Goal: Book appointment/travel/reservation

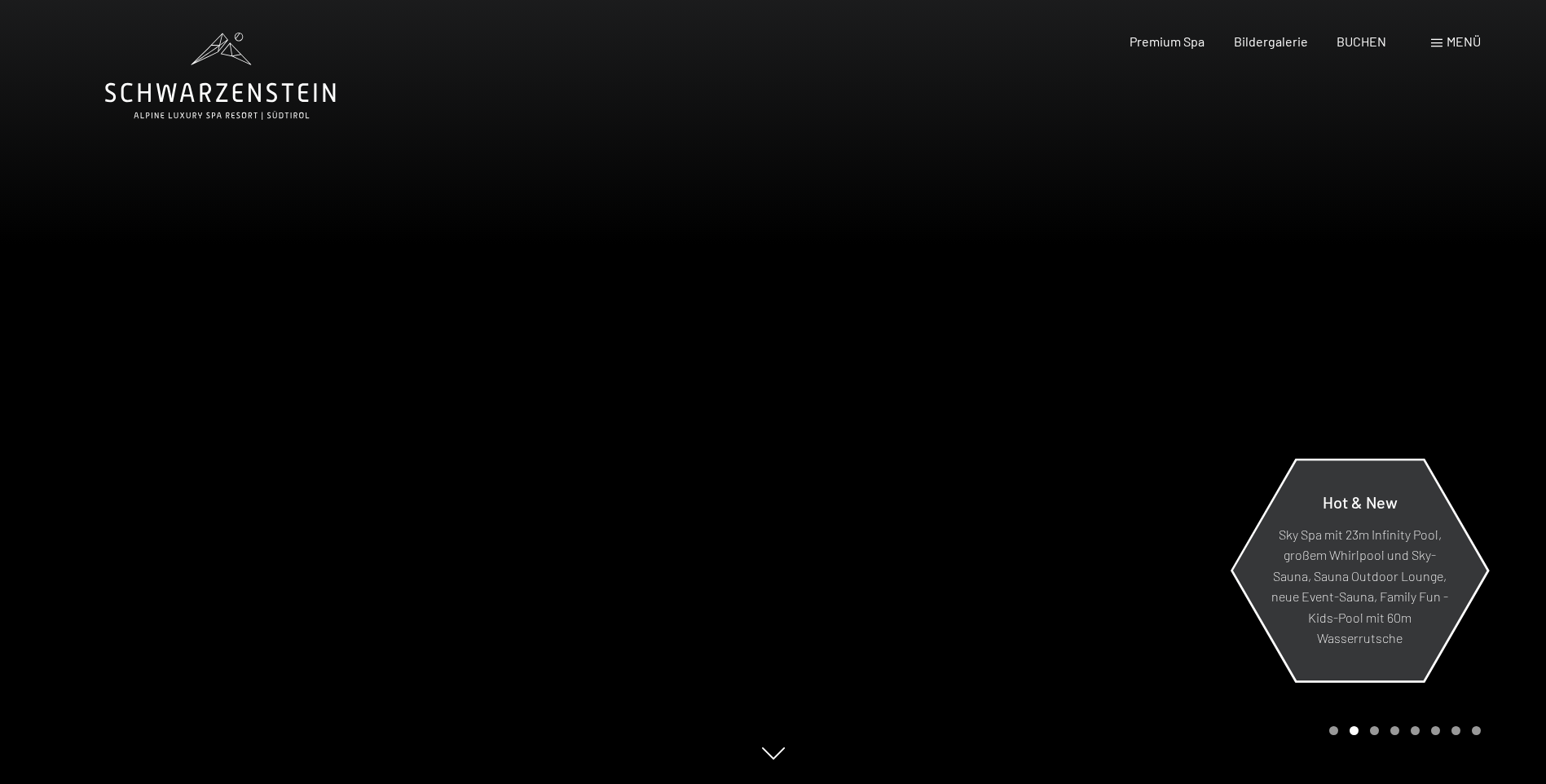
click at [1353, 588] on p "Sky Spa mit 23m Infinity Pool, großem Whirlpool und Sky-Sauna, Sauna Outdoor Lo…" at bounding box center [1360, 586] width 177 height 126
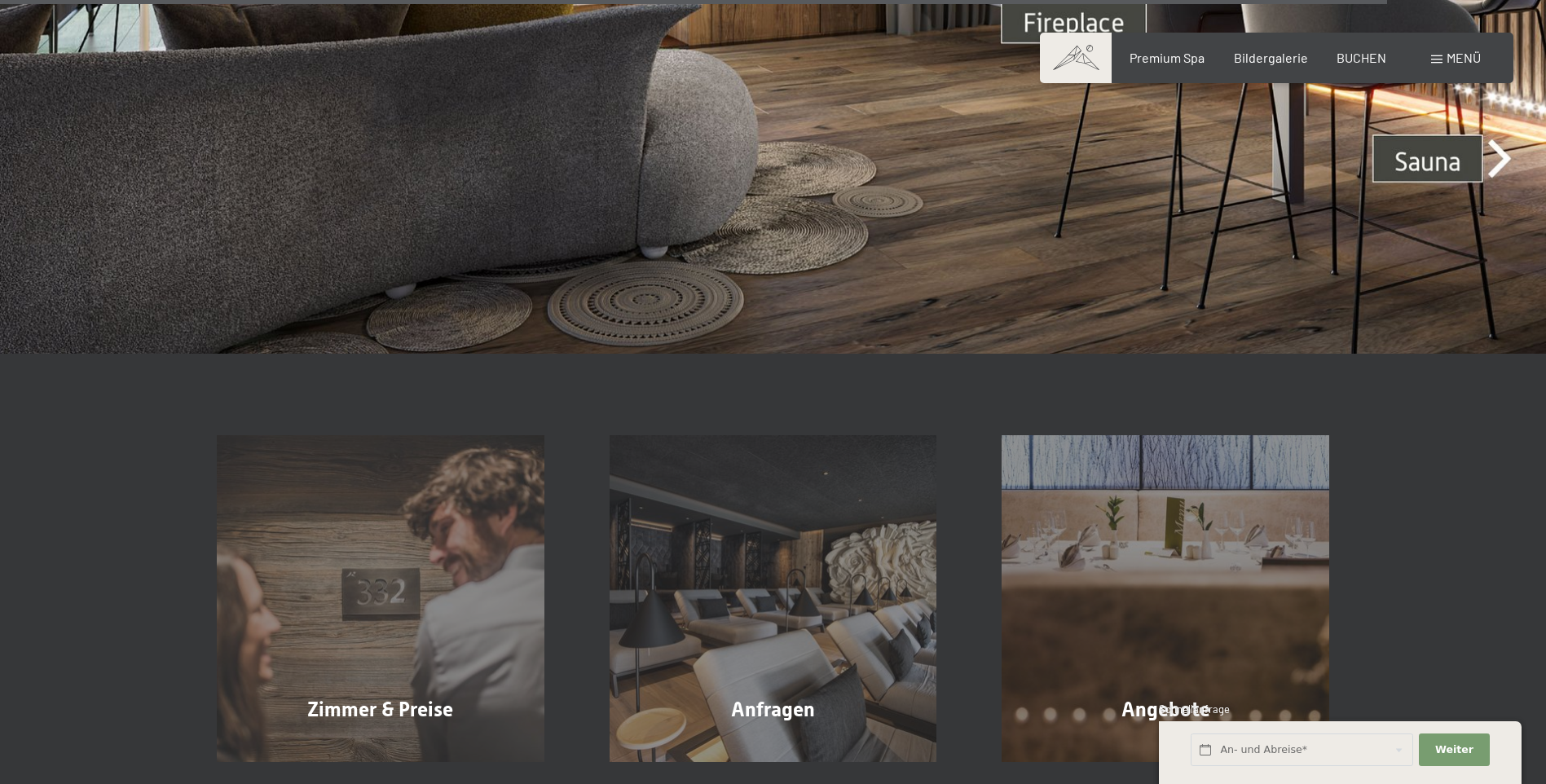
scroll to position [6599, 0]
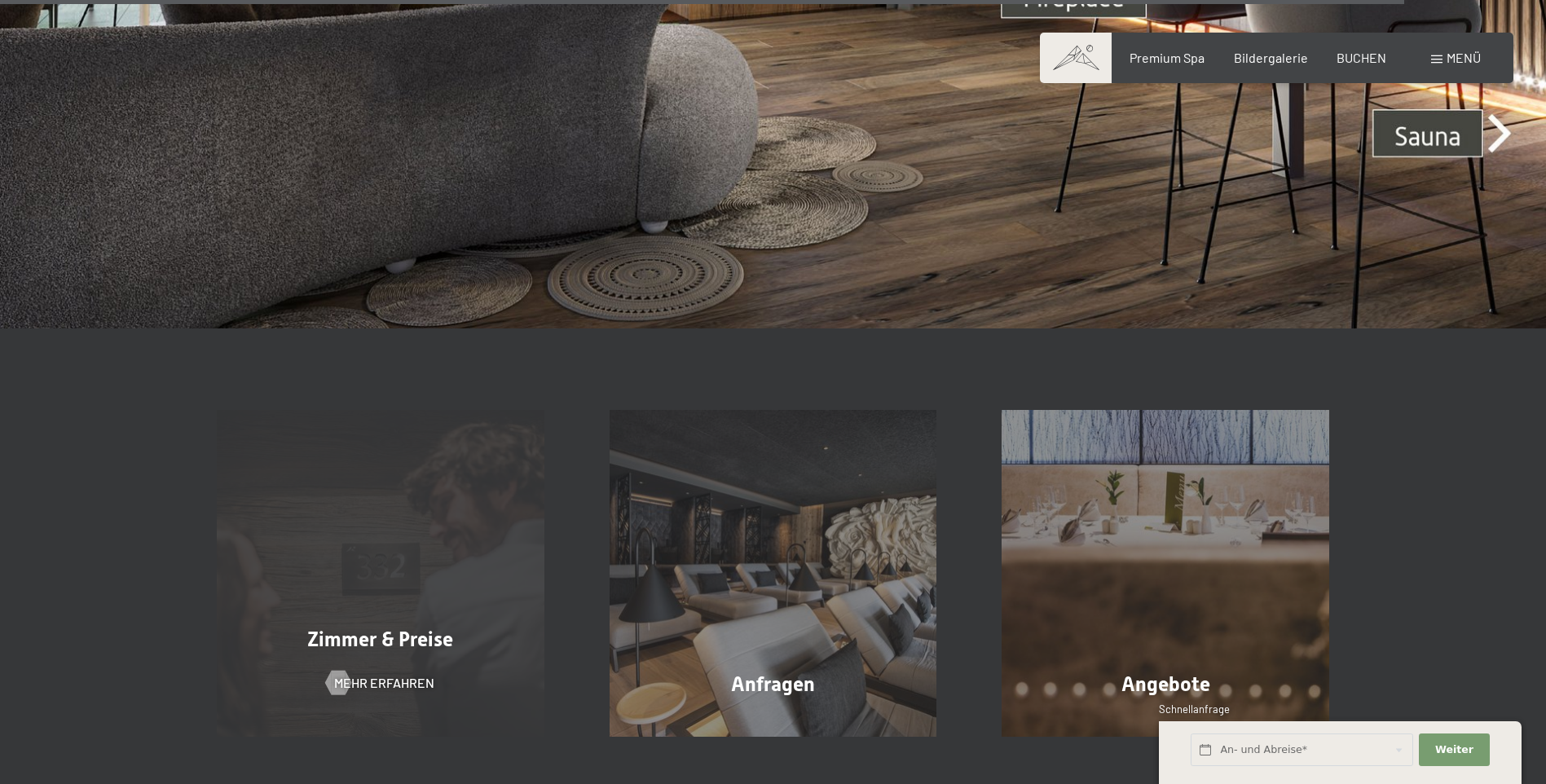
click at [378, 628] on span "Zimmer & Preise" at bounding box center [380, 639] width 146 height 24
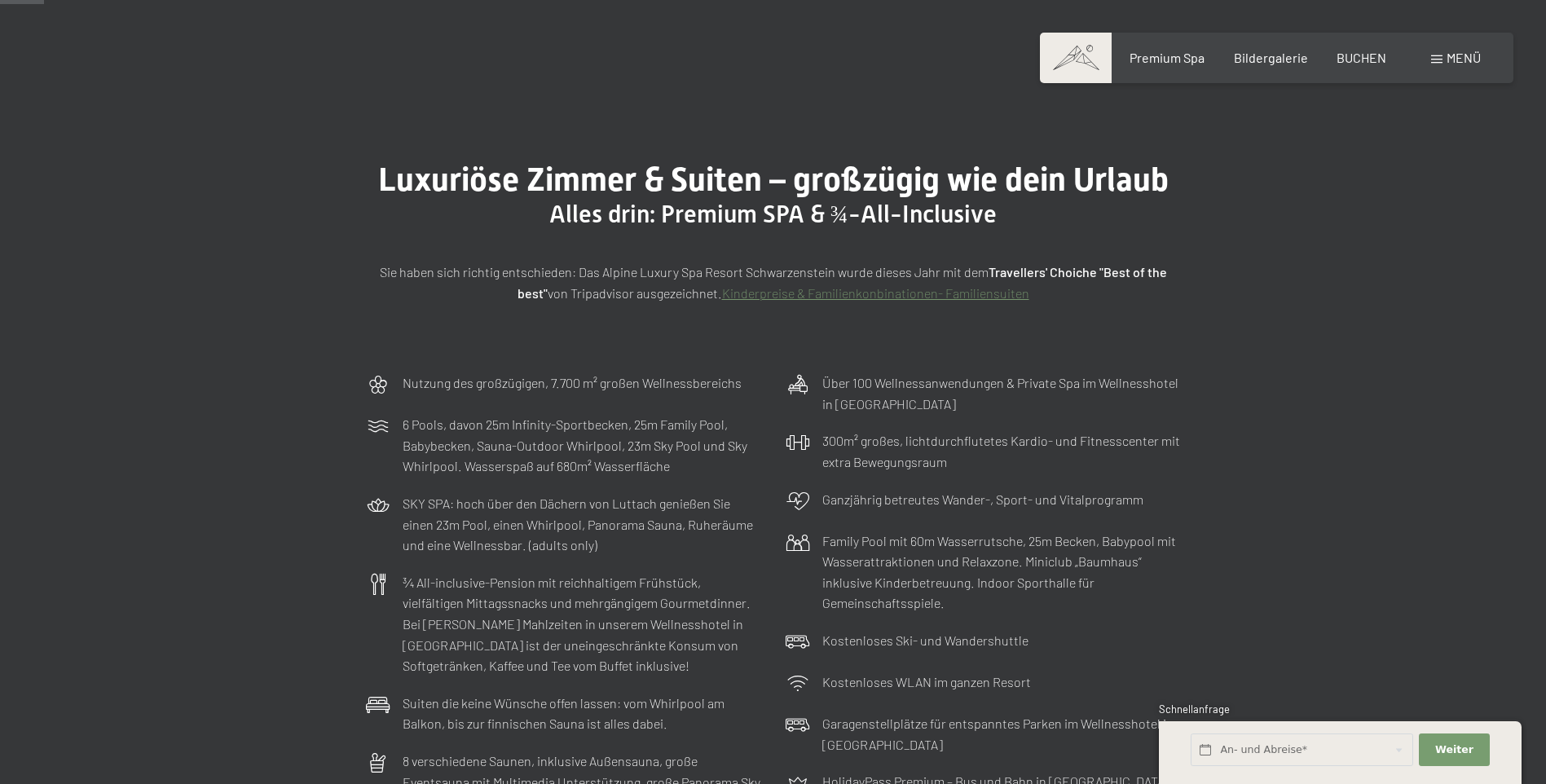
scroll to position [326, 0]
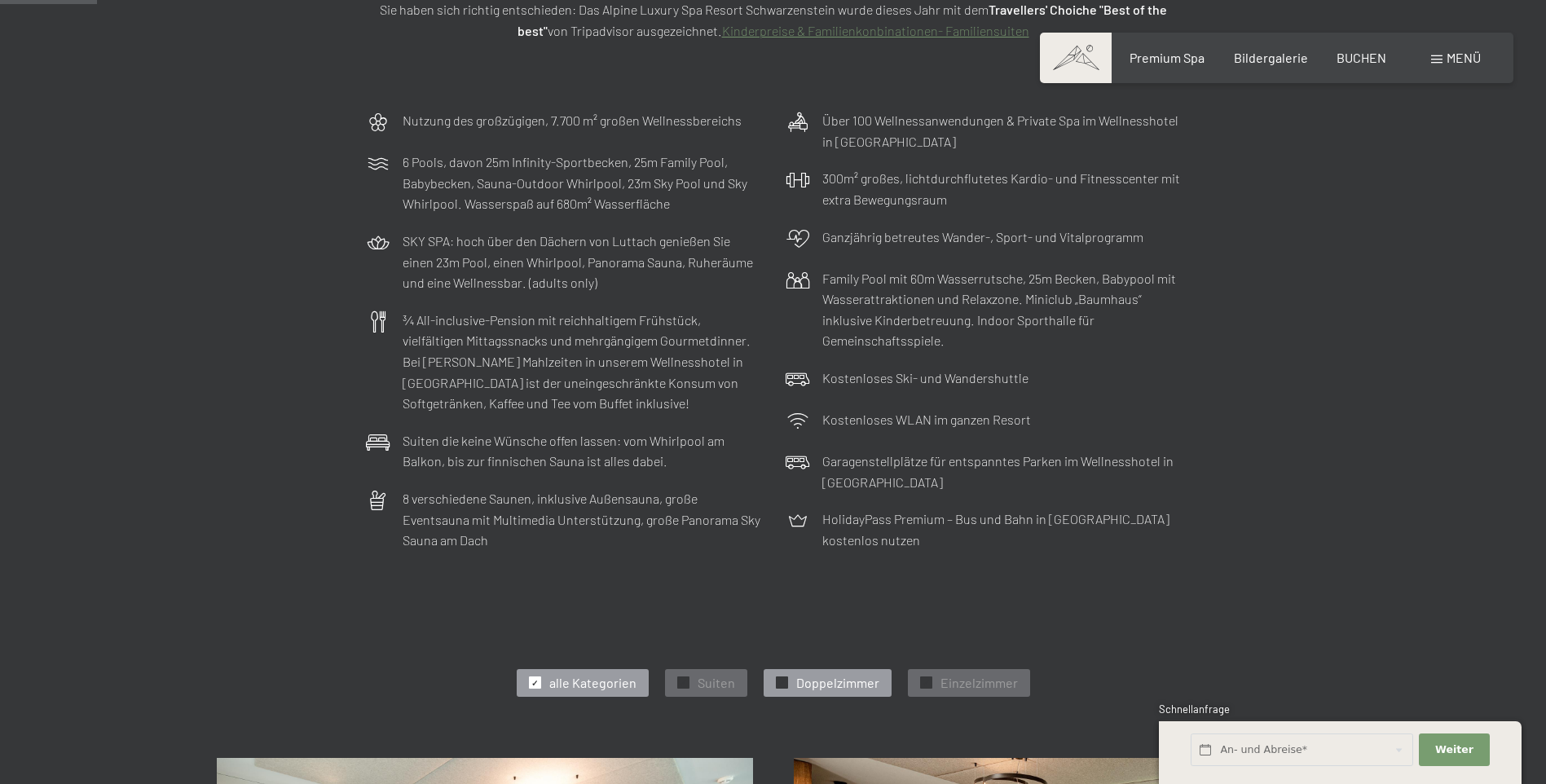
click at [859, 686] on span "Doppelzimmer" at bounding box center [838, 682] width 83 height 18
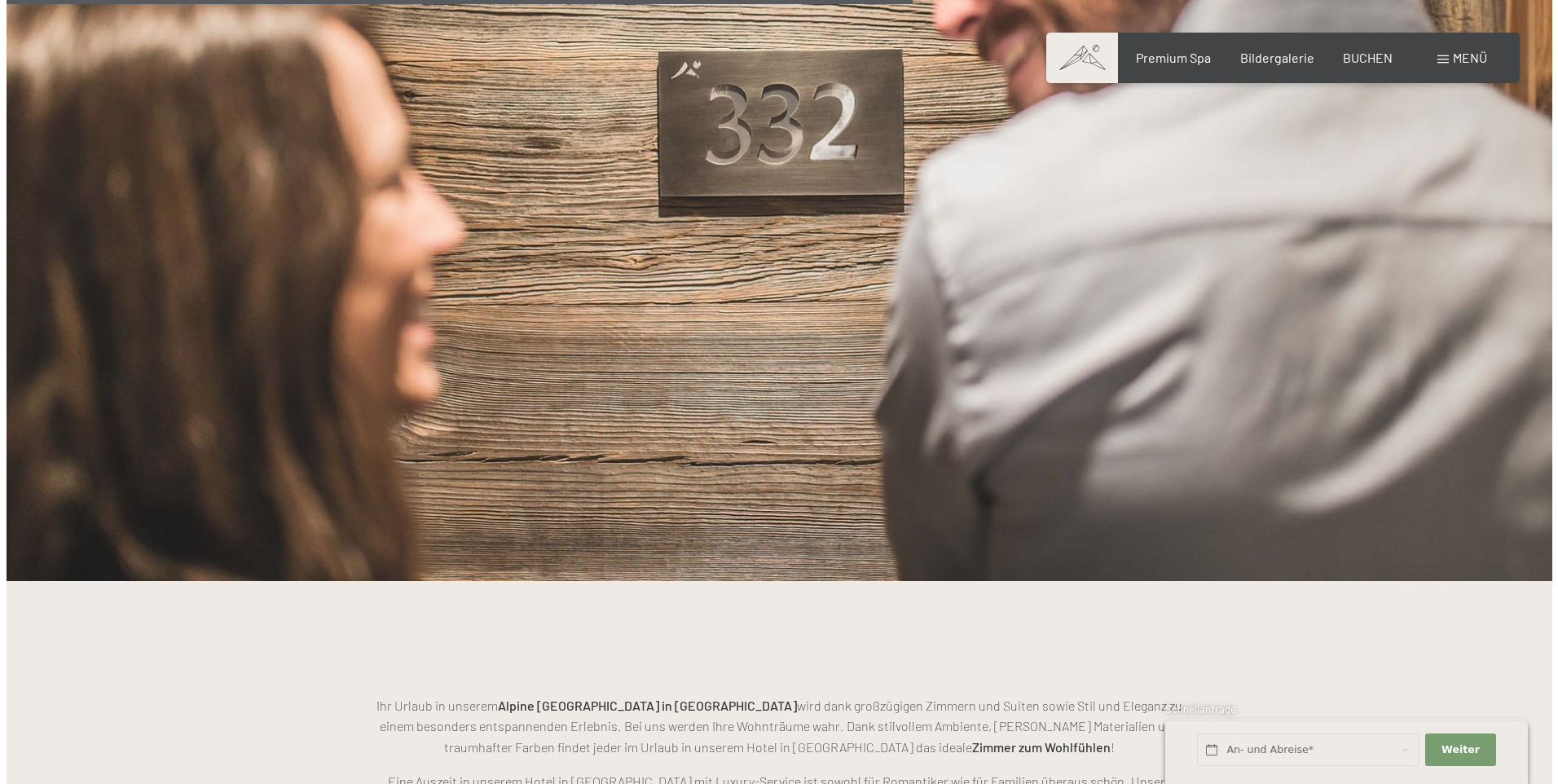
scroll to position [2118, 0]
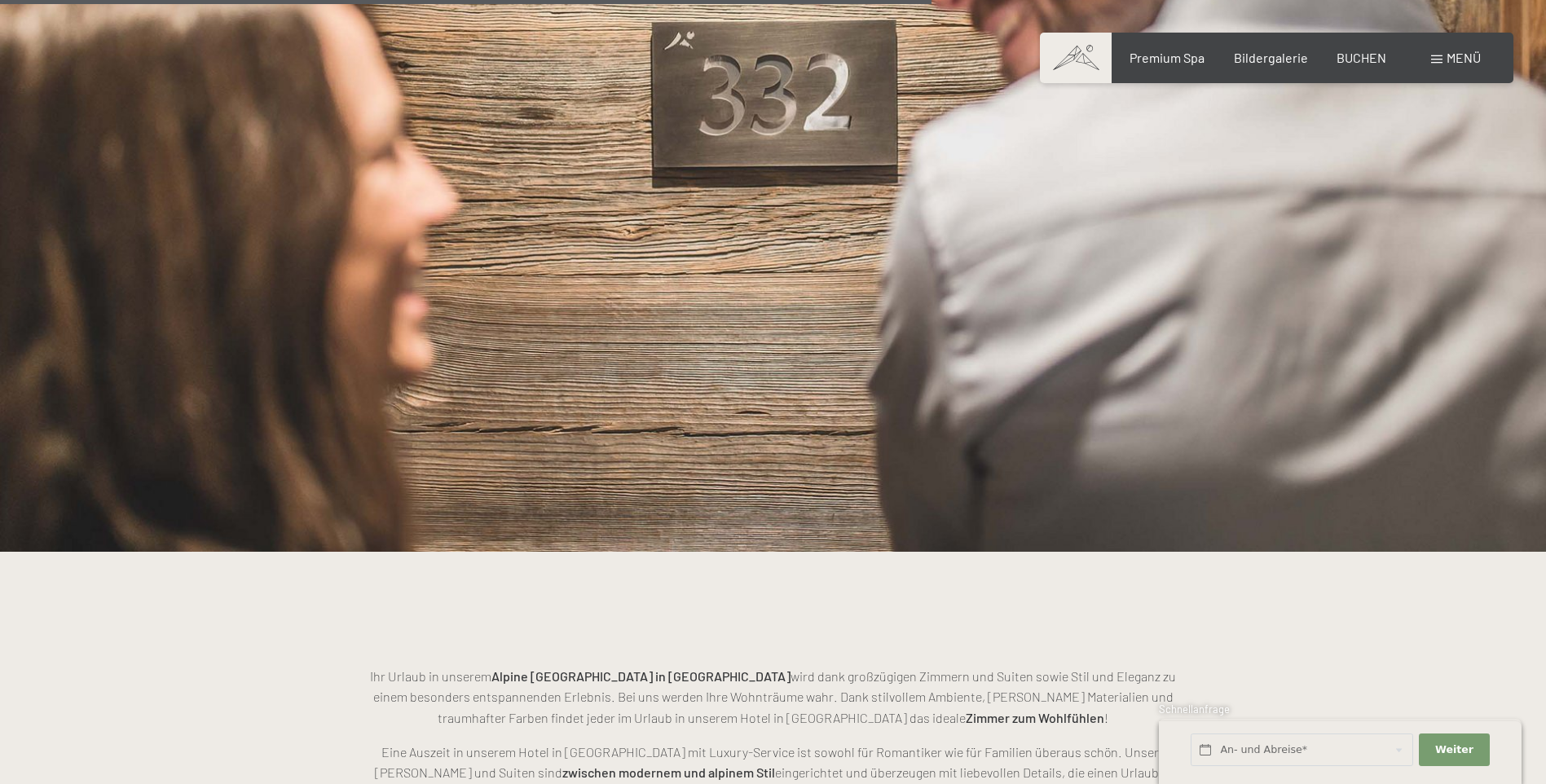
click at [1437, 58] on span at bounding box center [1436, 60] width 11 height 9
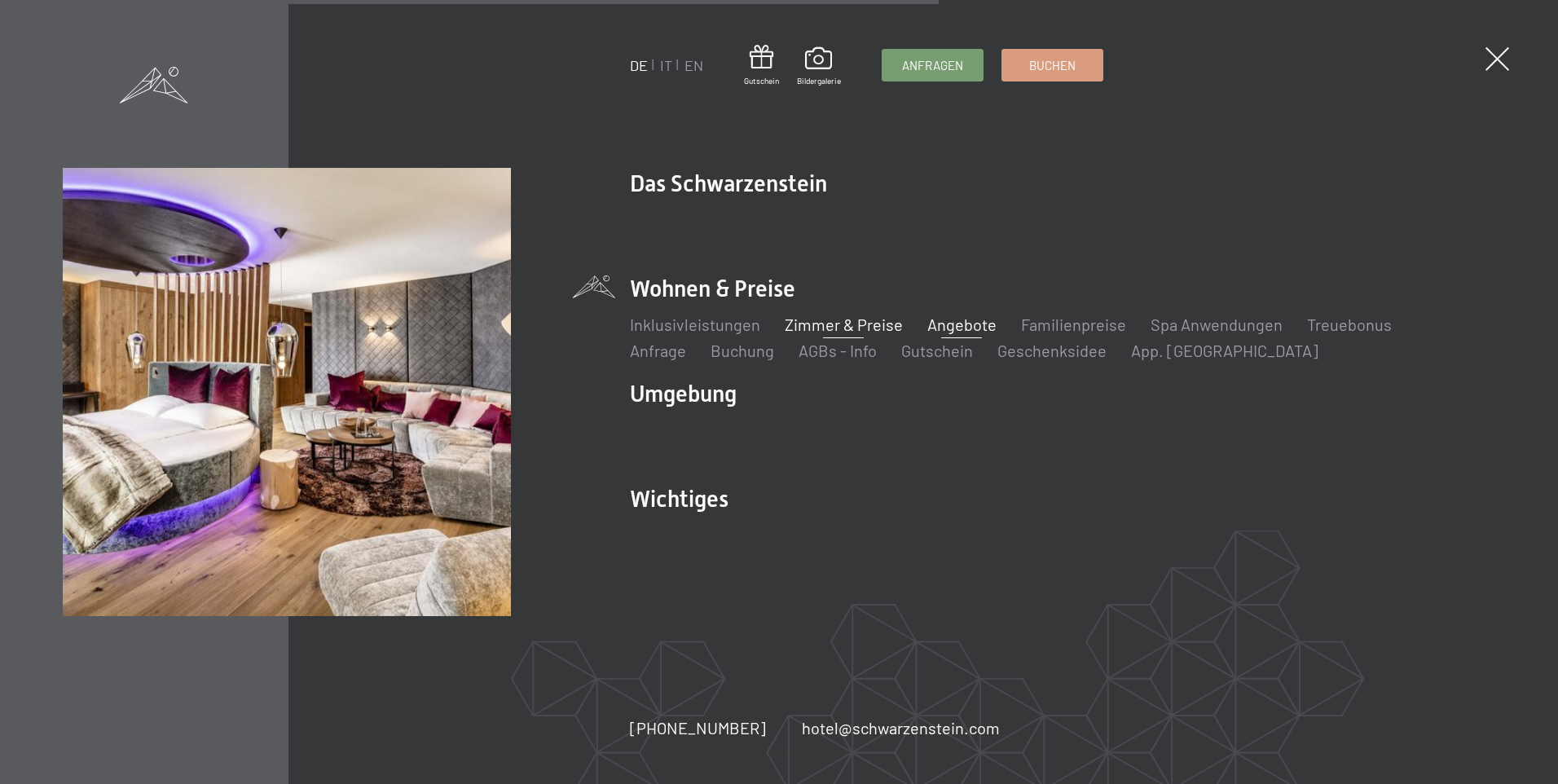
click at [978, 322] on link "Angebote" at bounding box center [961, 324] width 69 height 20
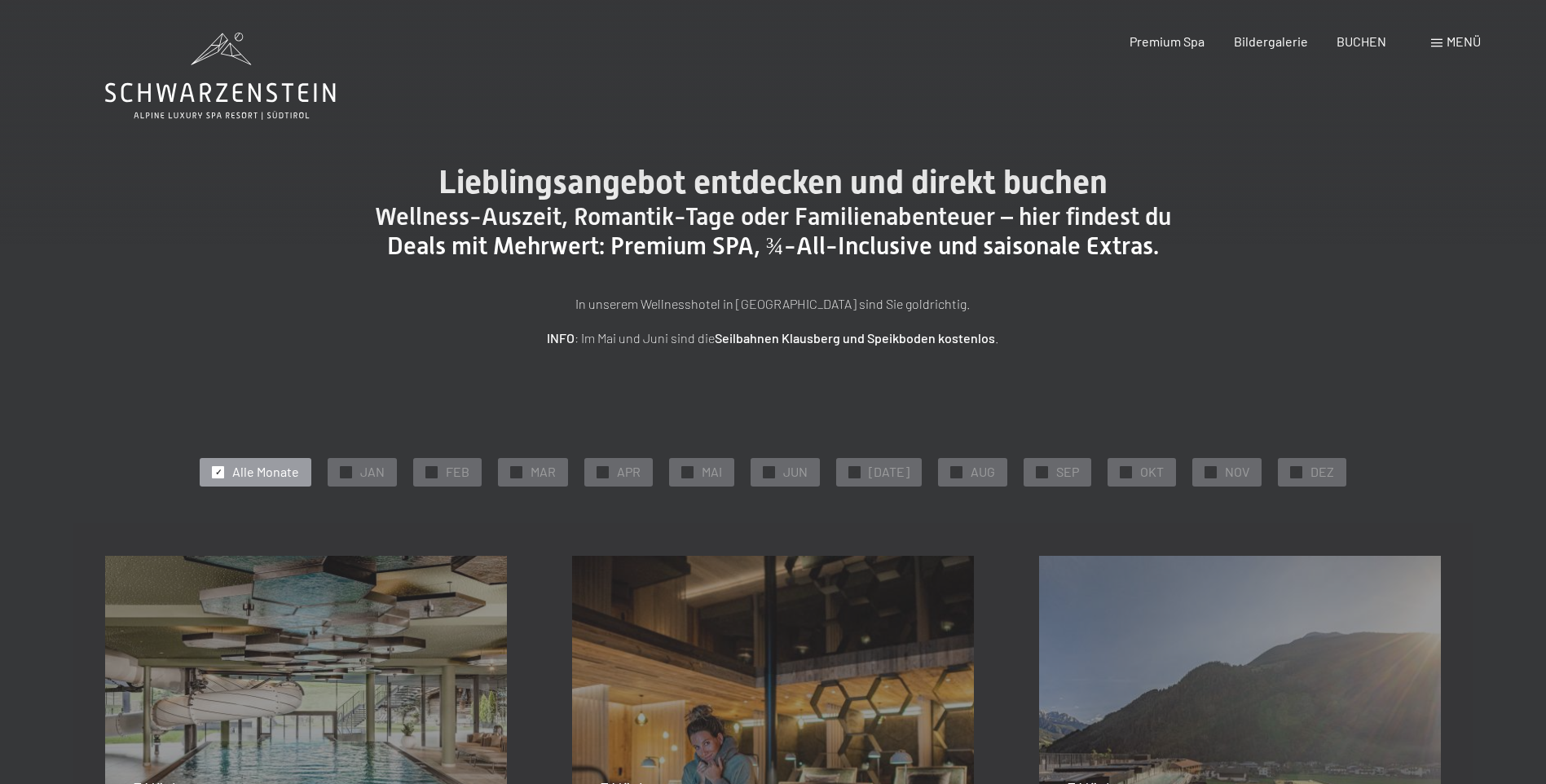
click at [1464, 45] on span "Menü" at bounding box center [1464, 41] width 34 height 15
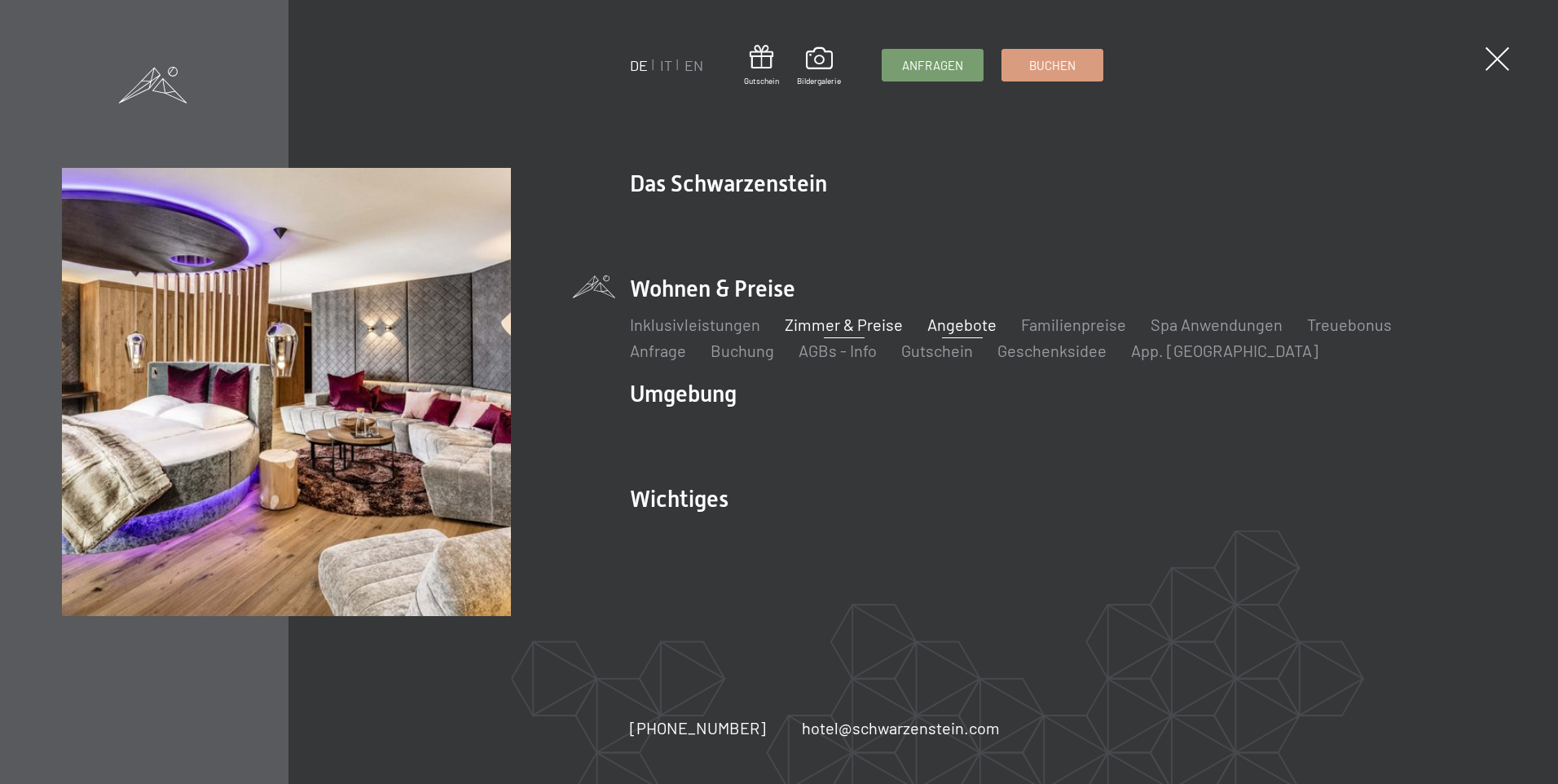
click at [845, 326] on link "Zimmer & Preise" at bounding box center [844, 324] width 118 height 20
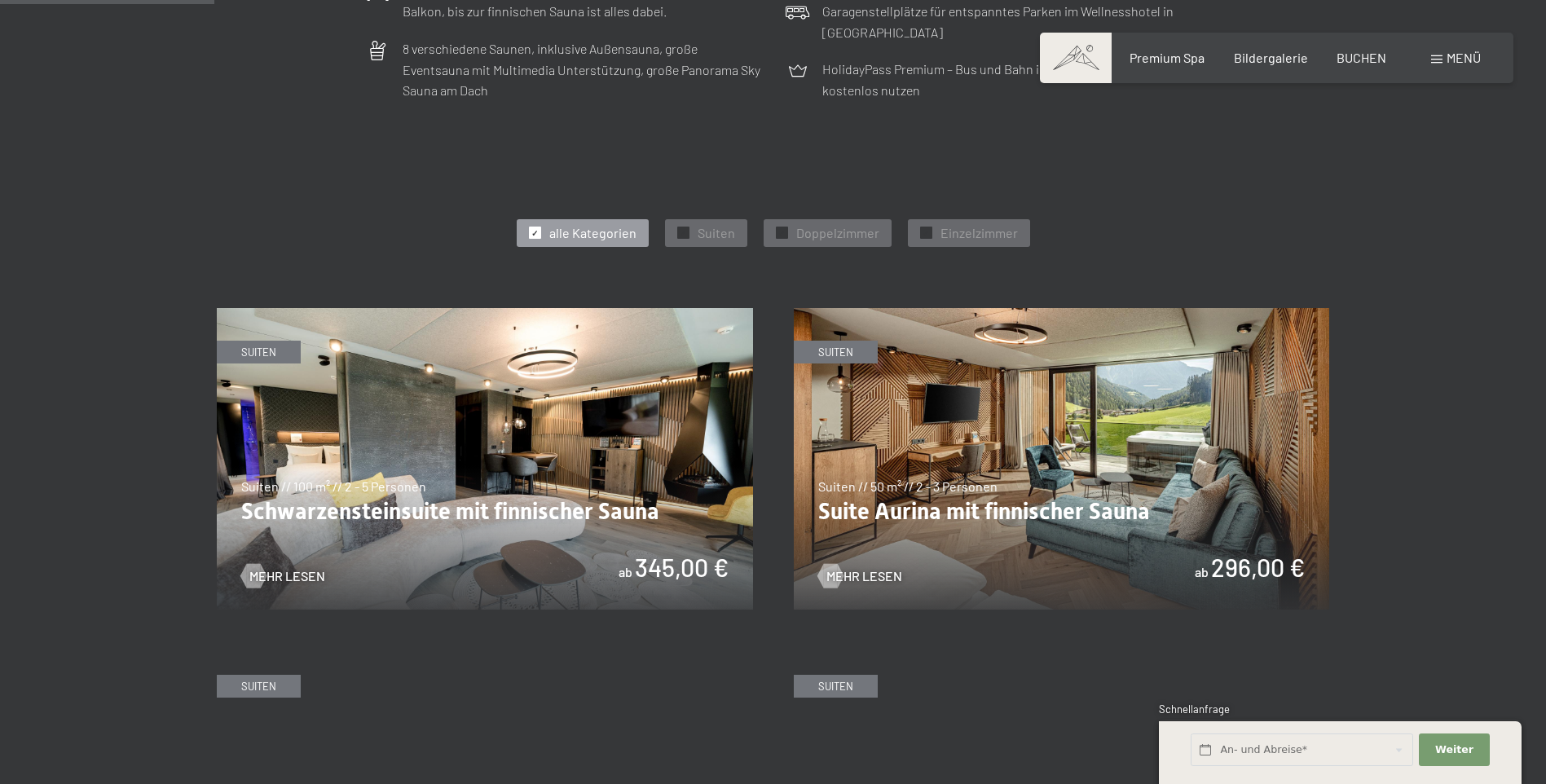
scroll to position [652, 0]
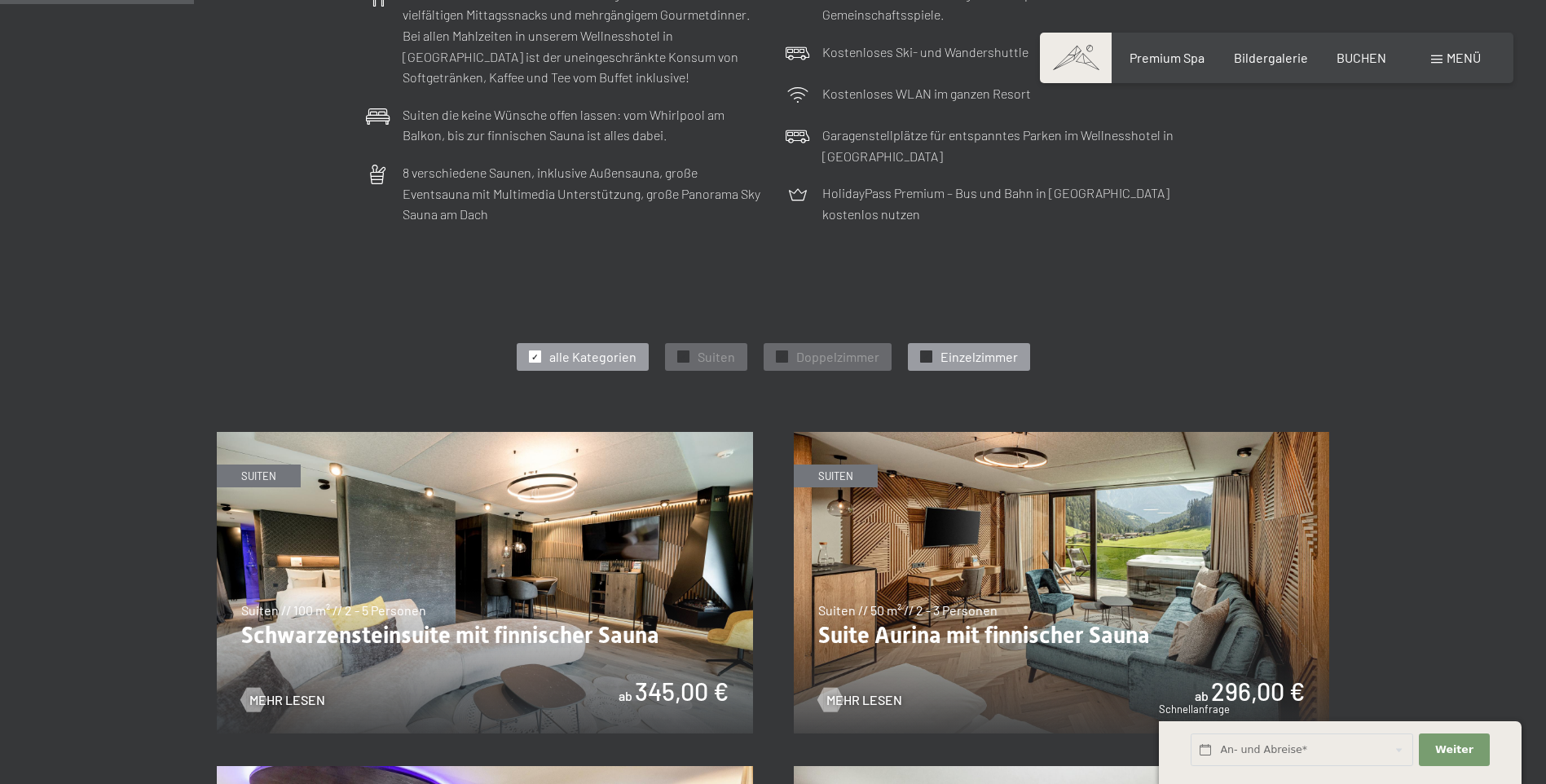
click at [974, 349] on span "Einzelzimmer" at bounding box center [979, 356] width 77 height 18
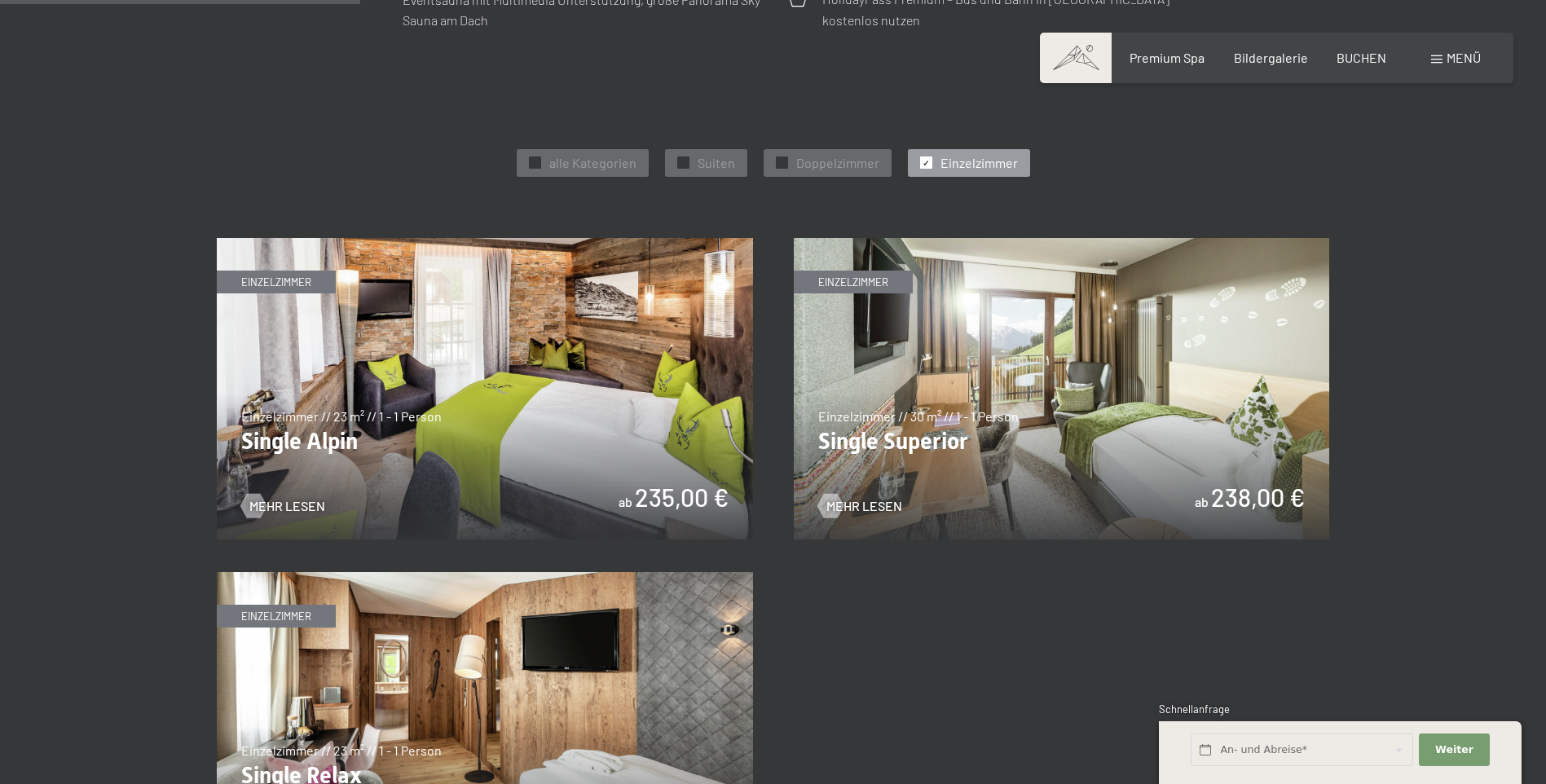
scroll to position [815, 0]
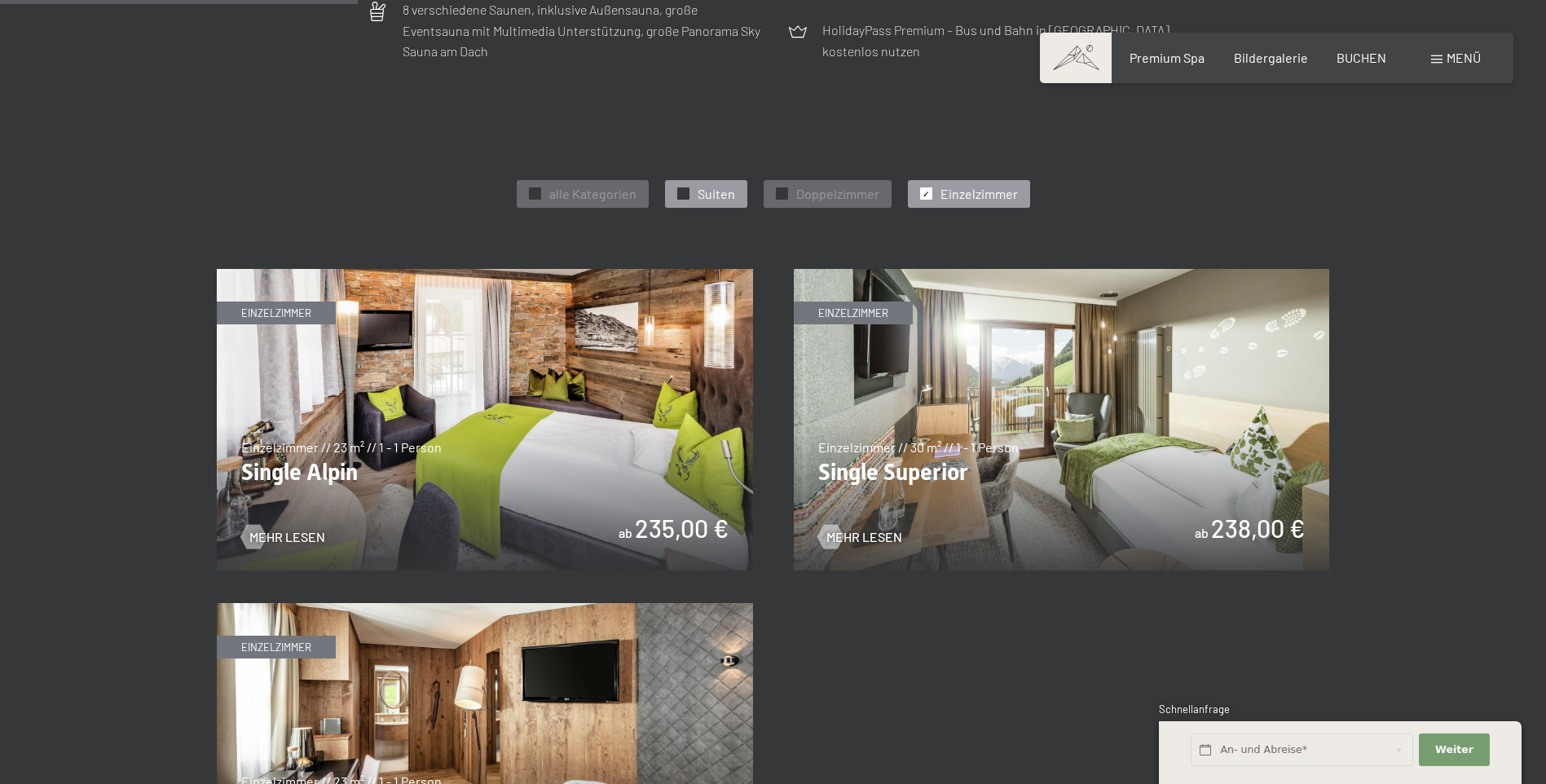
click at [714, 184] on div "✓ Suiten" at bounding box center [706, 194] width 82 height 28
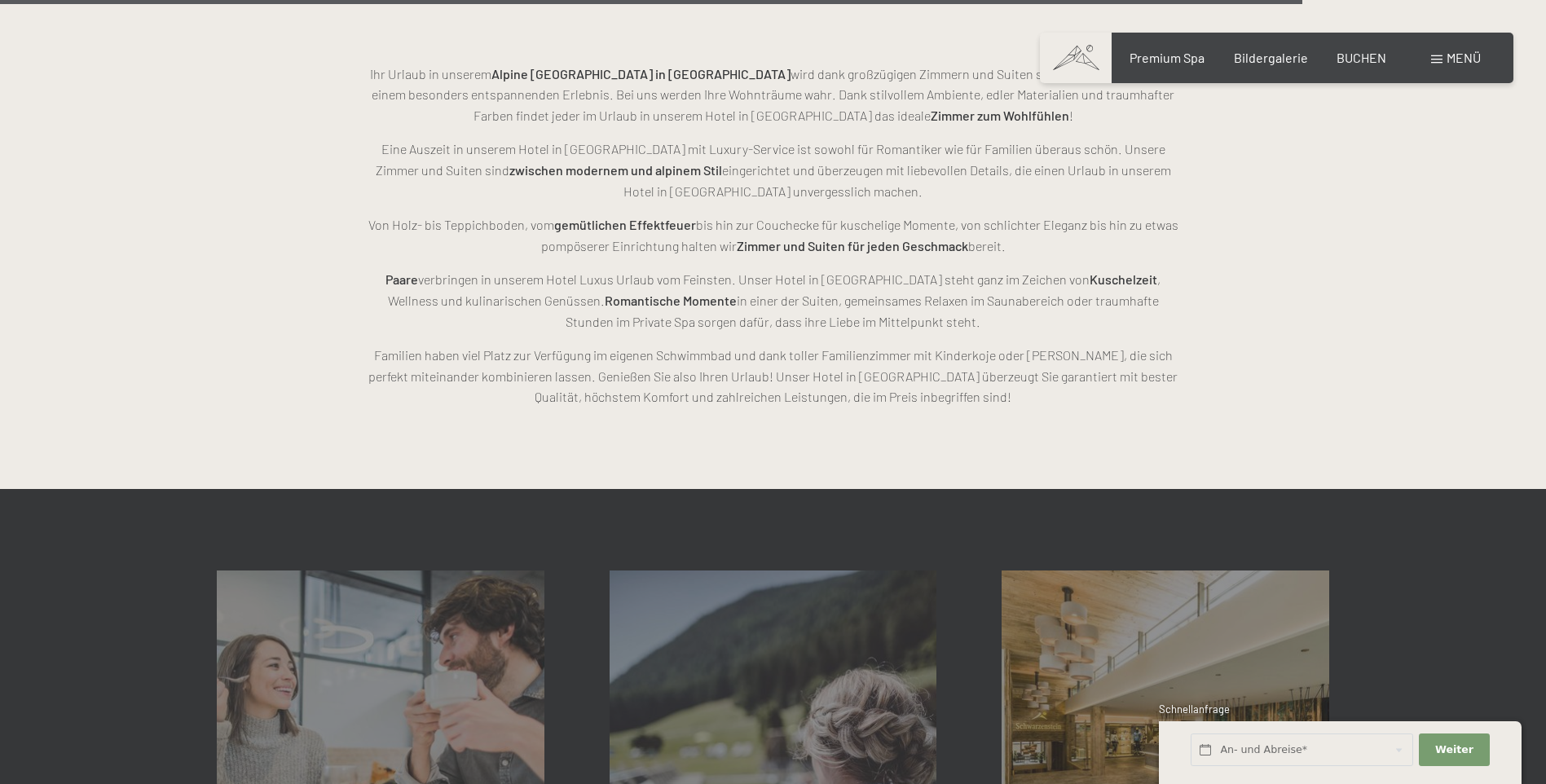
scroll to position [3422, 0]
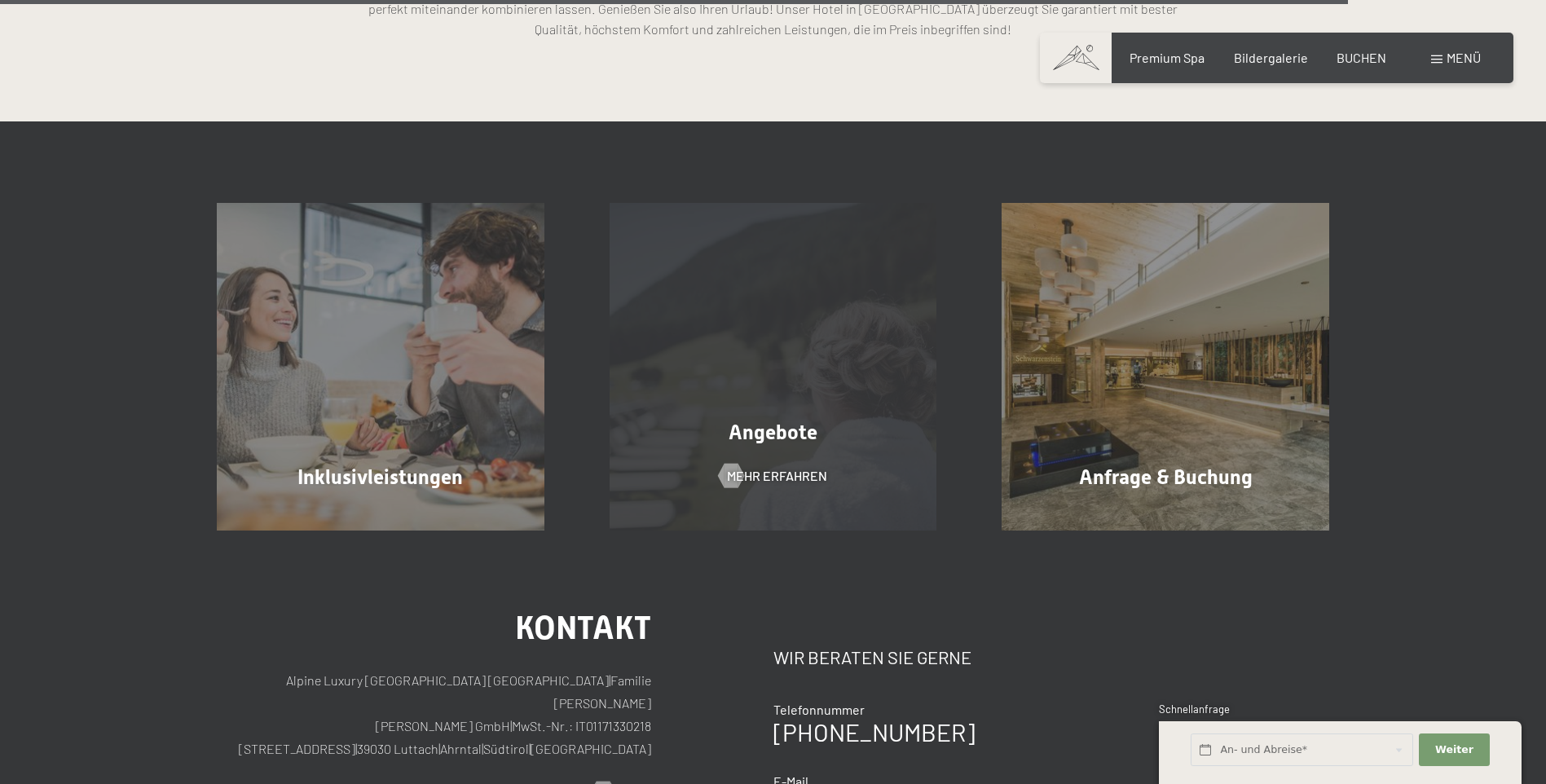
click at [770, 432] on span "Angebote" at bounding box center [773, 432] width 88 height 24
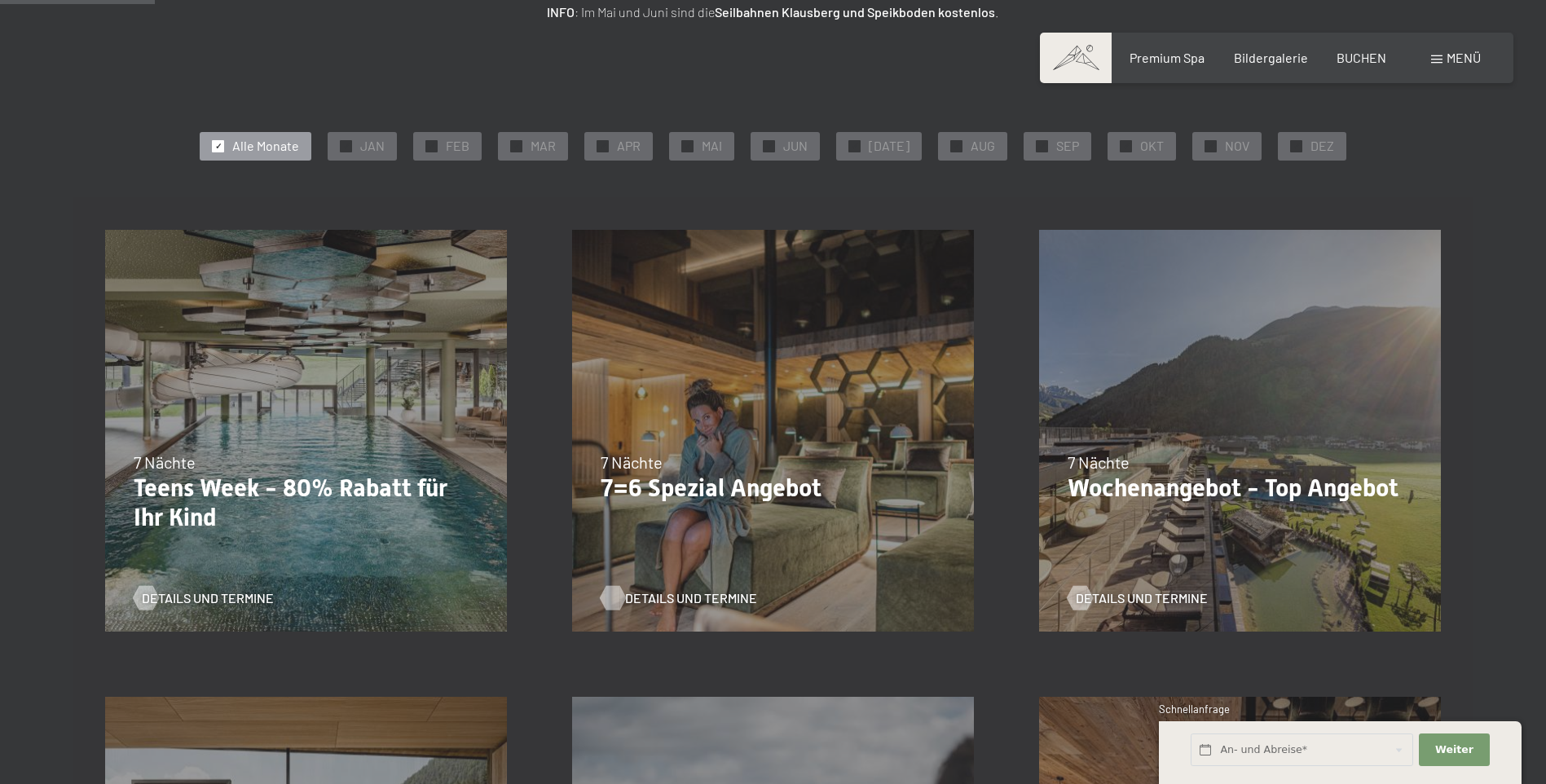
click at [619, 593] on div at bounding box center [612, 597] width 14 height 25
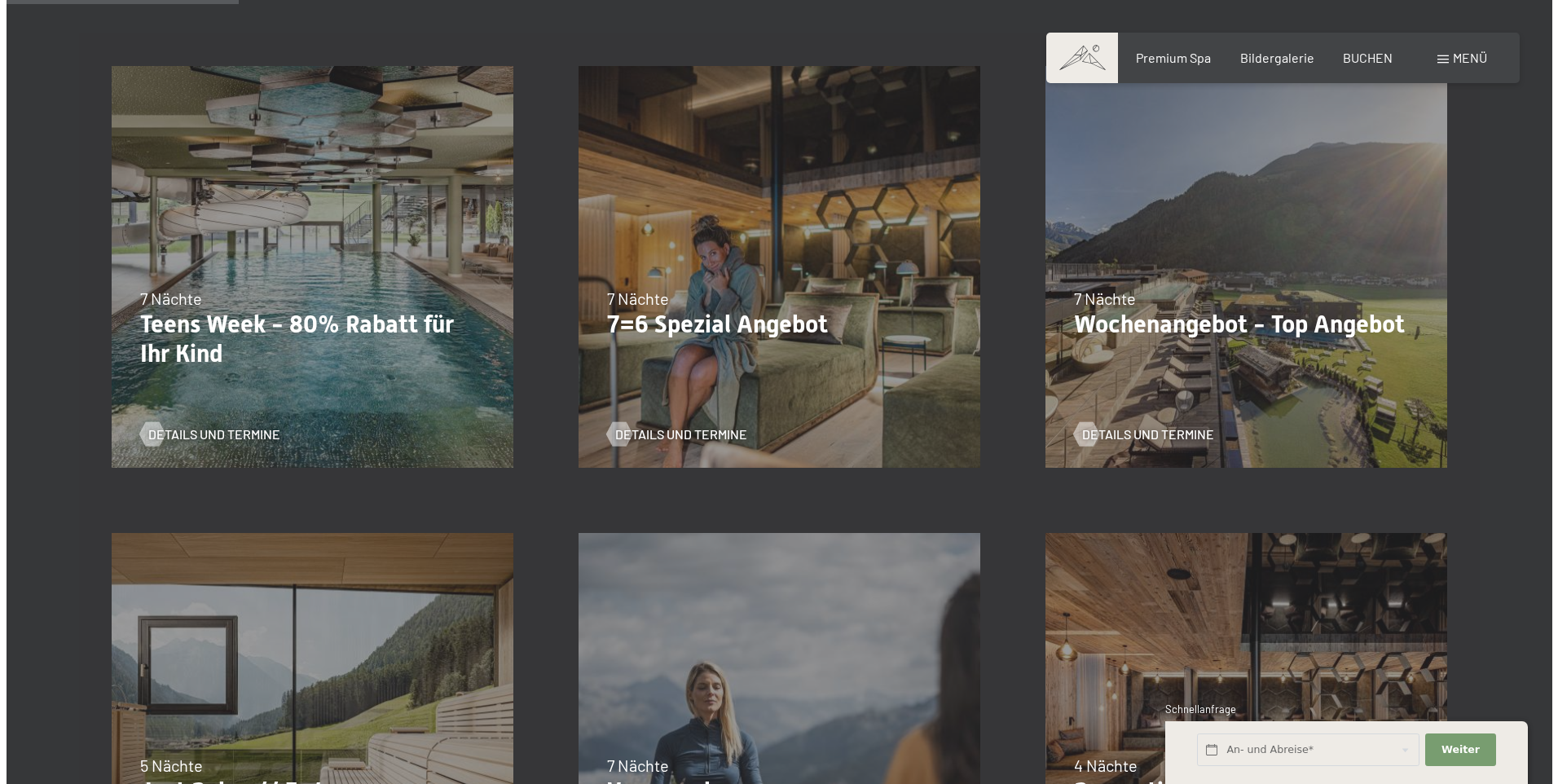
scroll to position [489, 0]
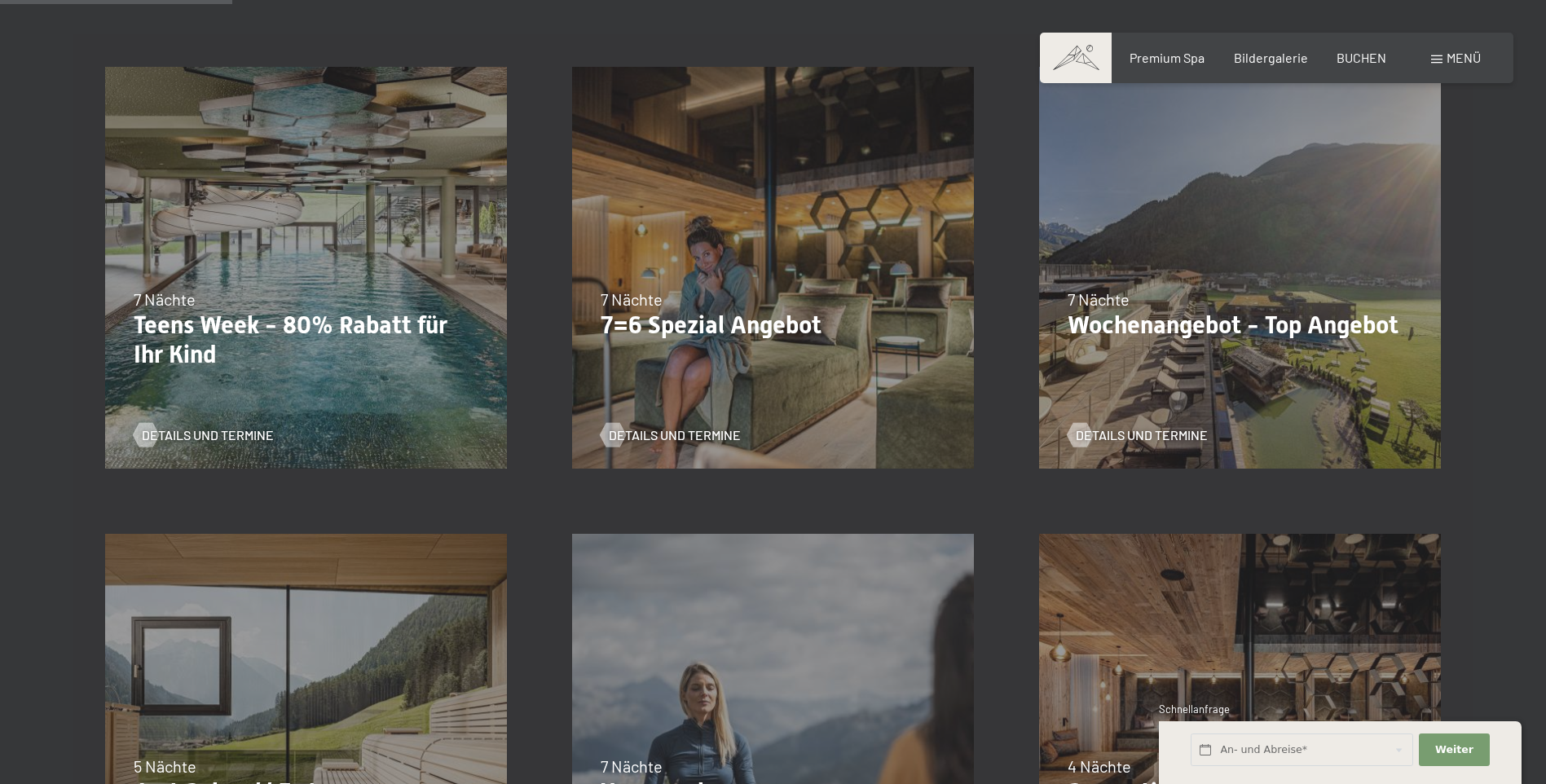
click at [1449, 59] on span "Menü" at bounding box center [1464, 57] width 34 height 15
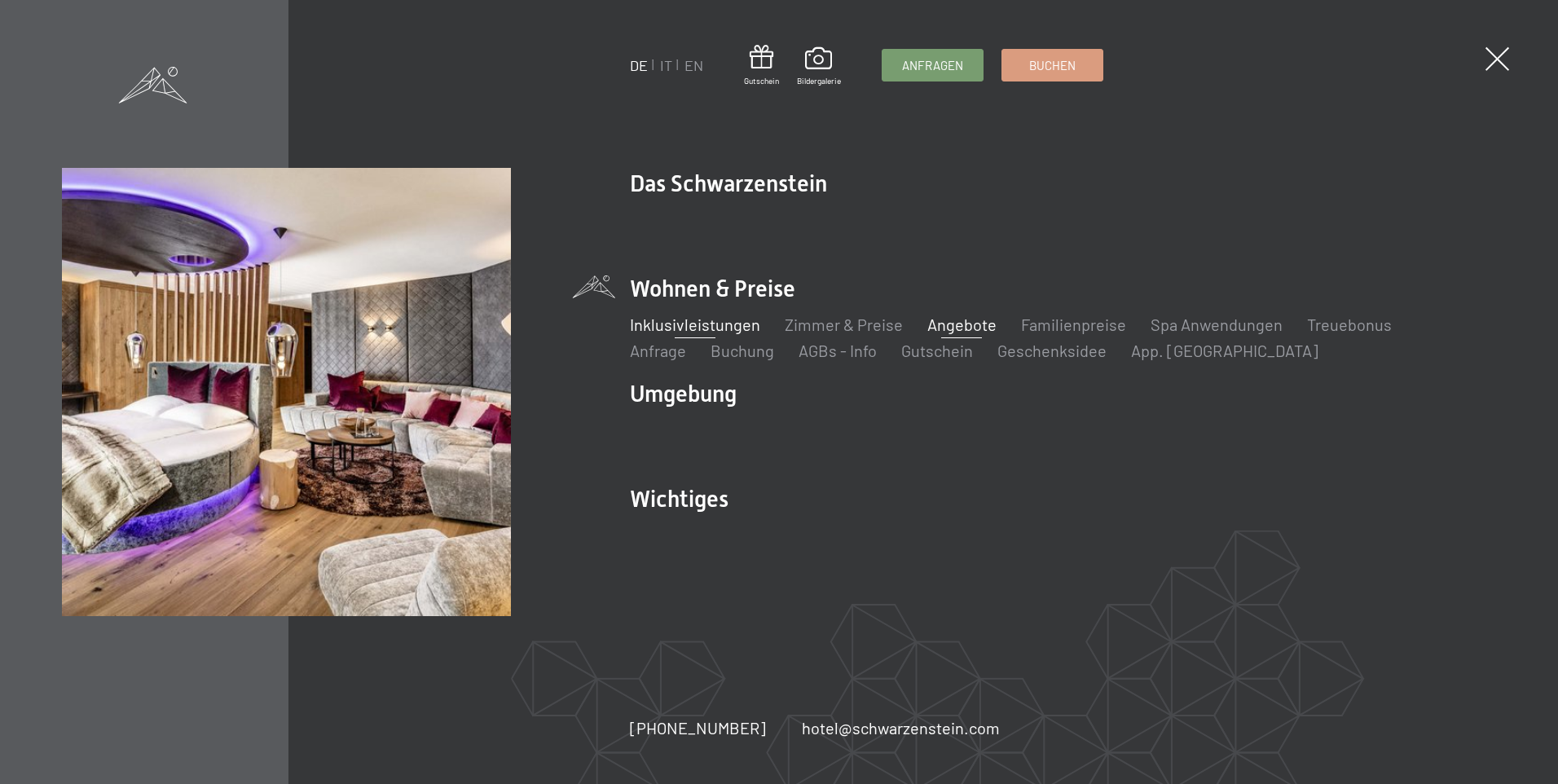
click at [708, 326] on link "Inklusivleistungen" at bounding box center [695, 324] width 130 height 20
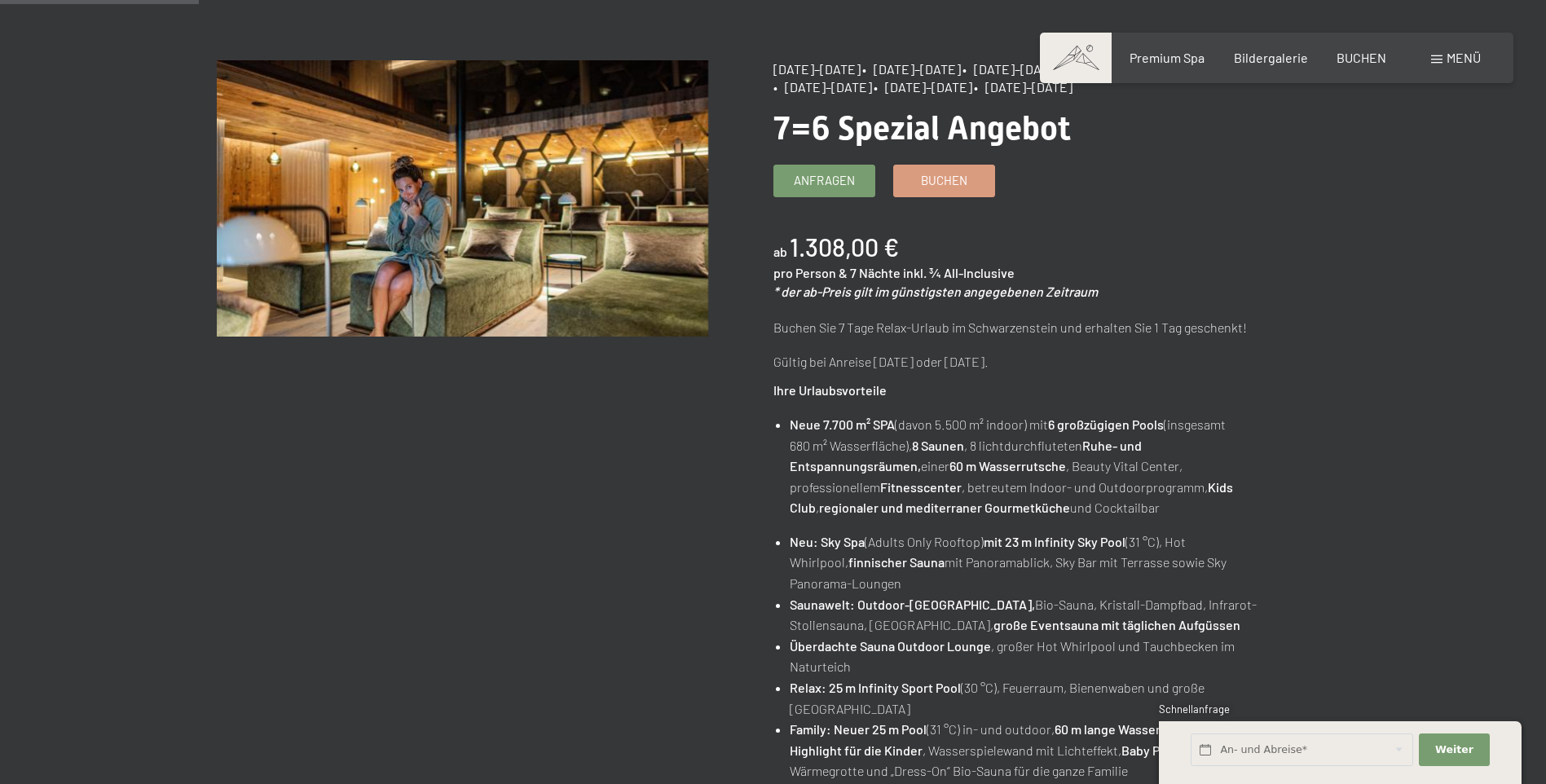
scroll to position [163, 0]
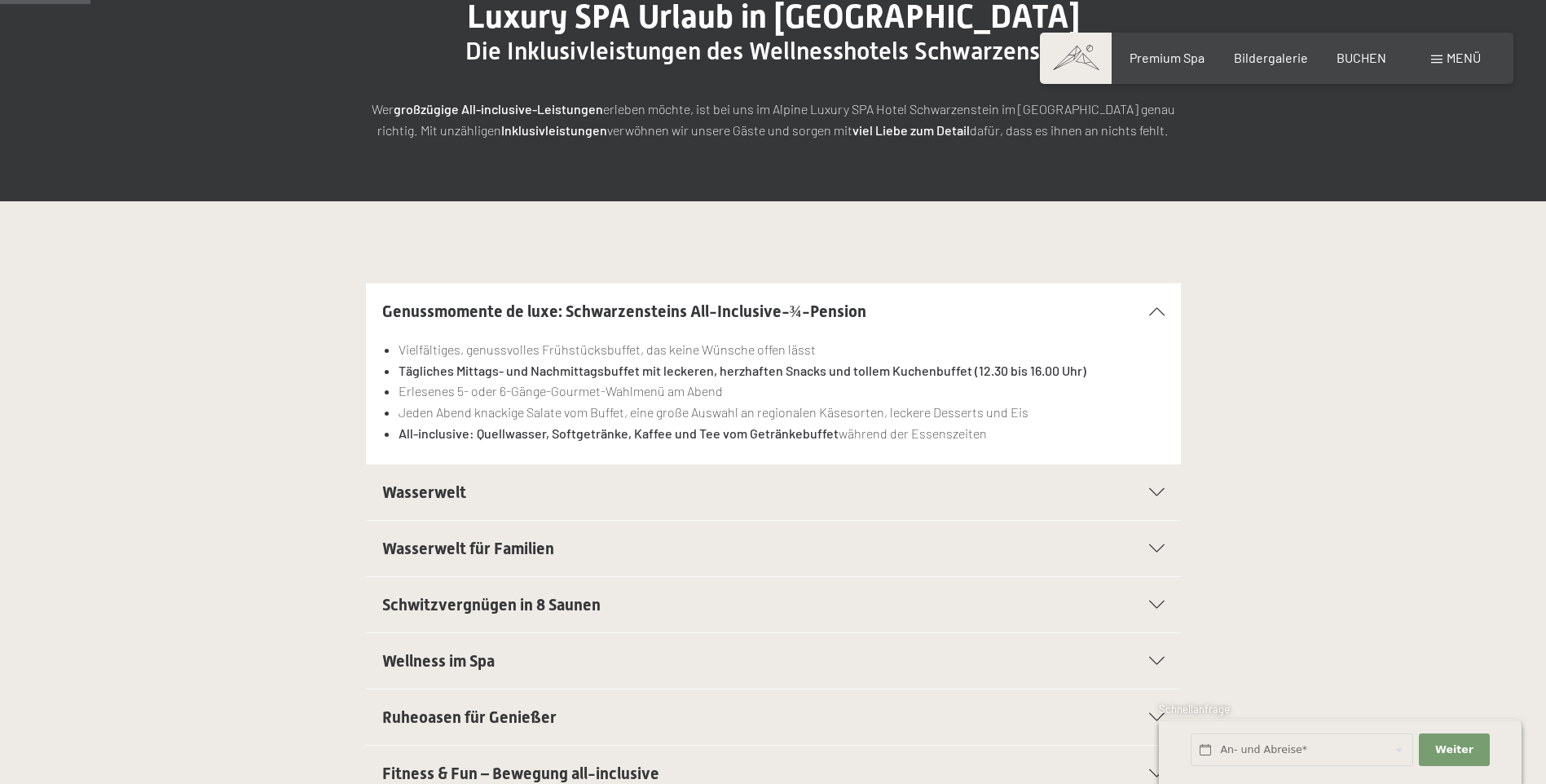
scroll to position [326, 0]
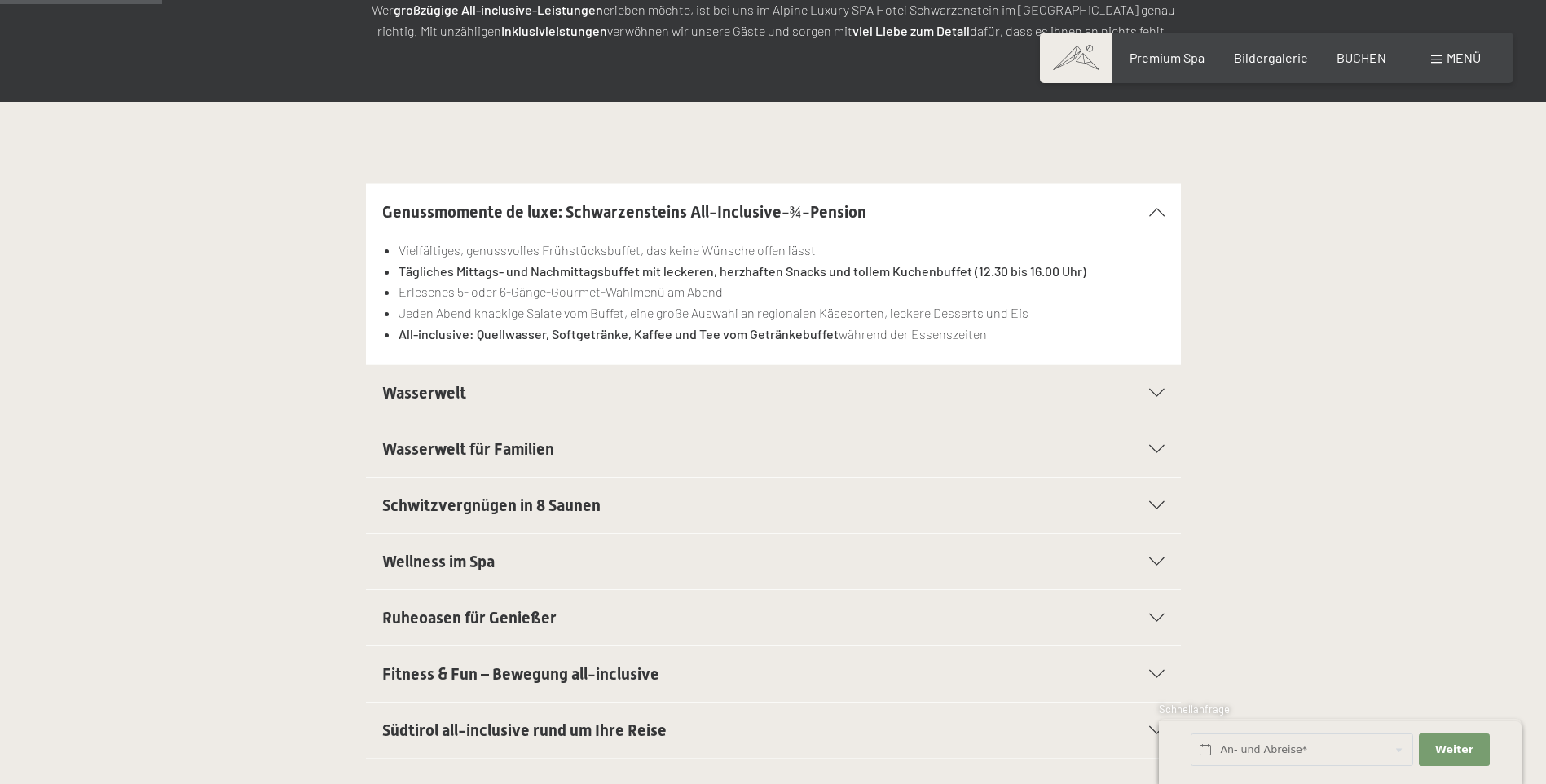
click at [1156, 384] on div "Wasserwelt" at bounding box center [773, 392] width 782 height 55
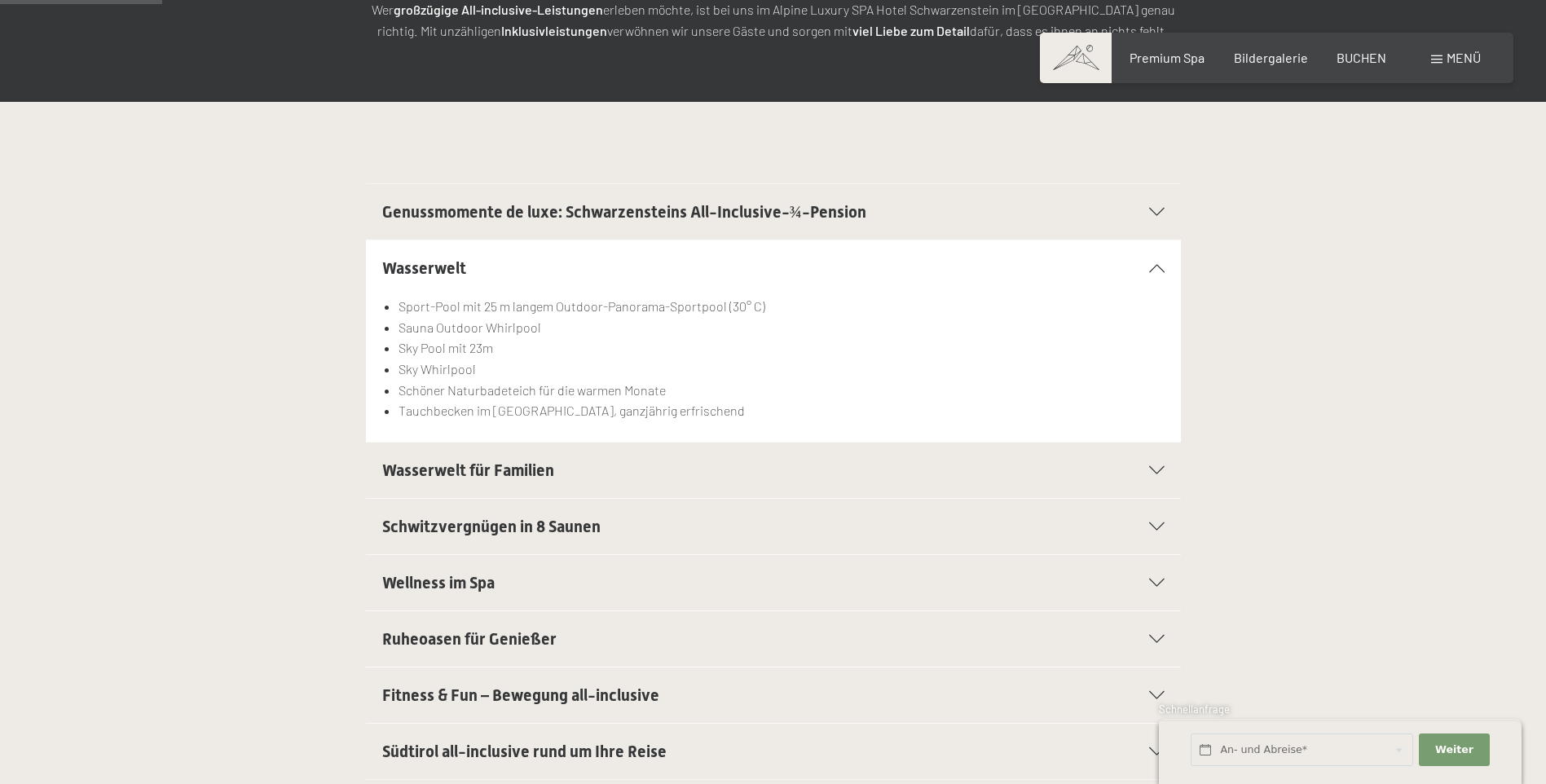
click at [1156, 472] on icon at bounding box center [1157, 470] width 15 height 9
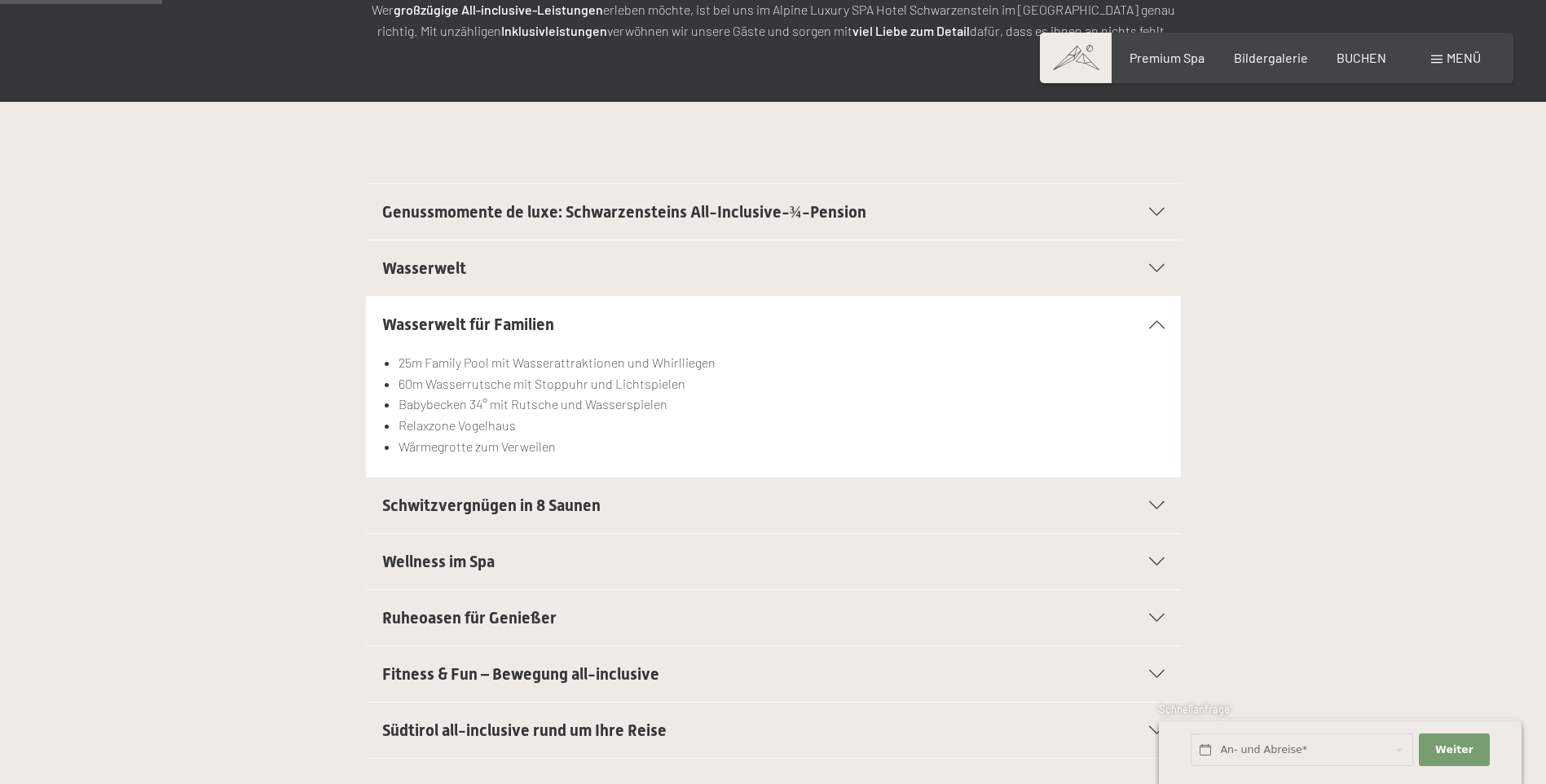
click at [1155, 505] on icon at bounding box center [1157, 505] width 15 height 9
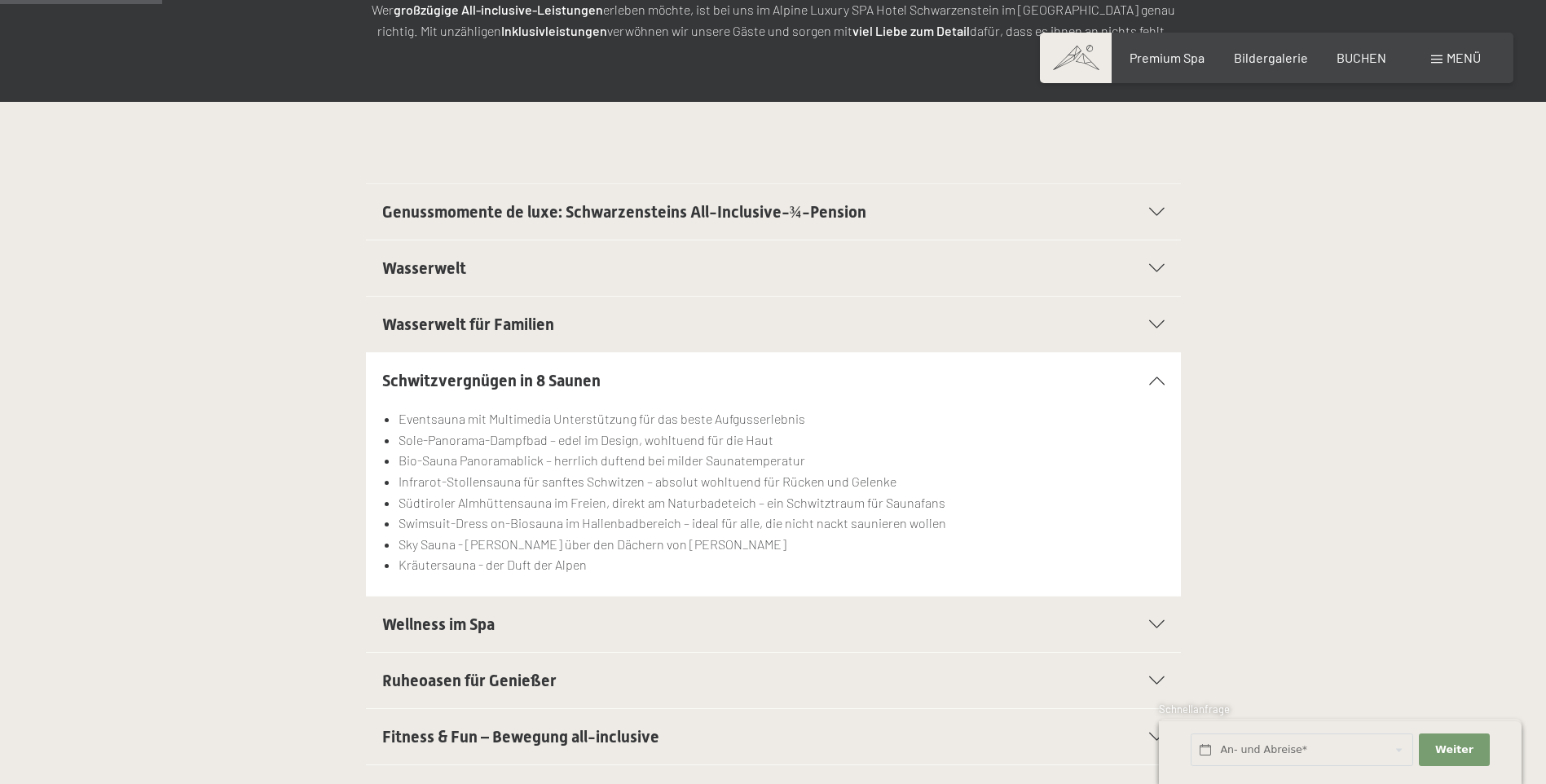
click at [1168, 309] on section "Wasserwelt für Familien 25m Family Pool mit Wasserattraktionen und Whirlliegen …" at bounding box center [773, 324] width 815 height 57
click at [1162, 323] on icon at bounding box center [1157, 325] width 15 height 9
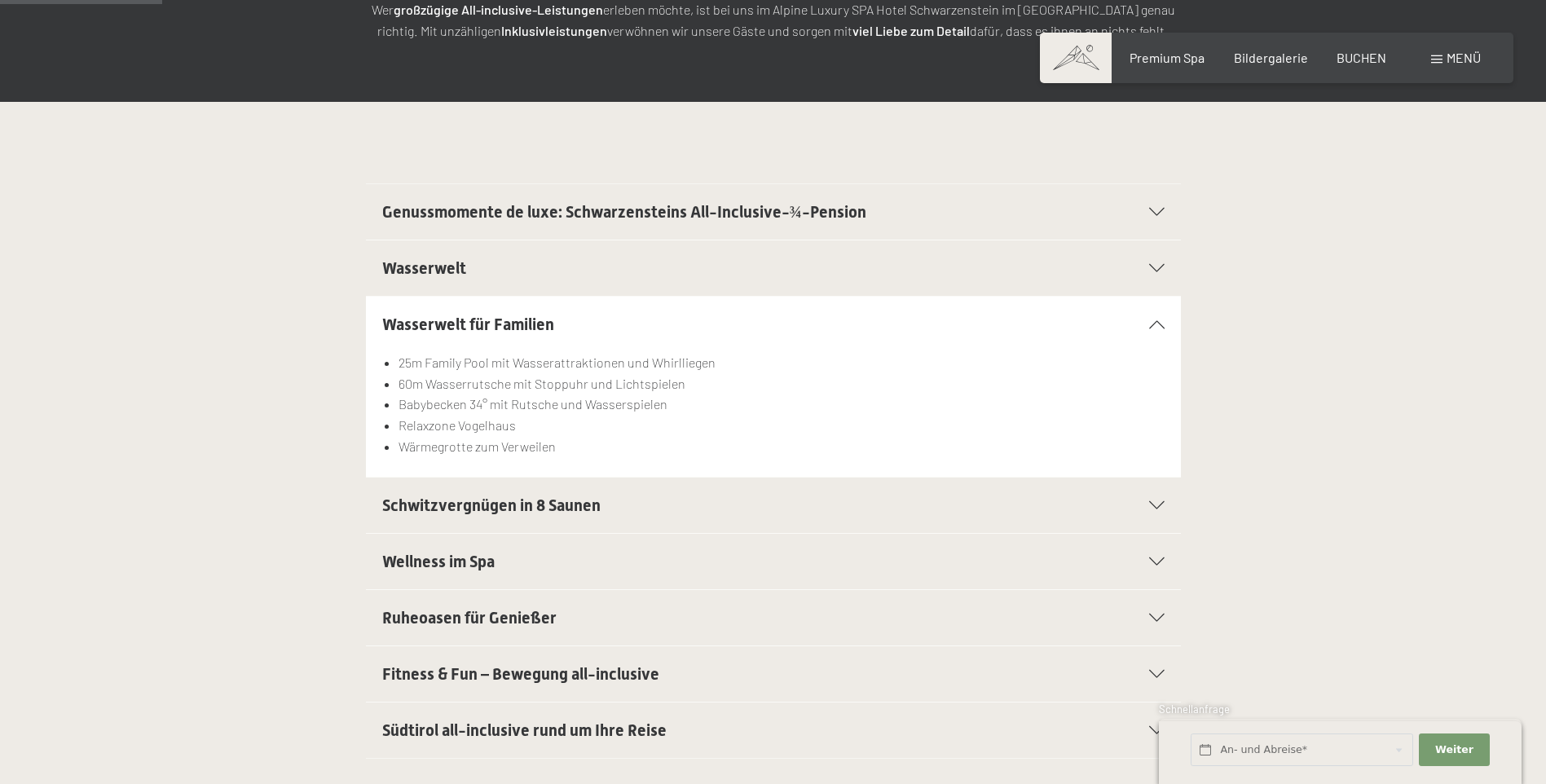
click at [1151, 504] on icon at bounding box center [1157, 505] width 15 height 9
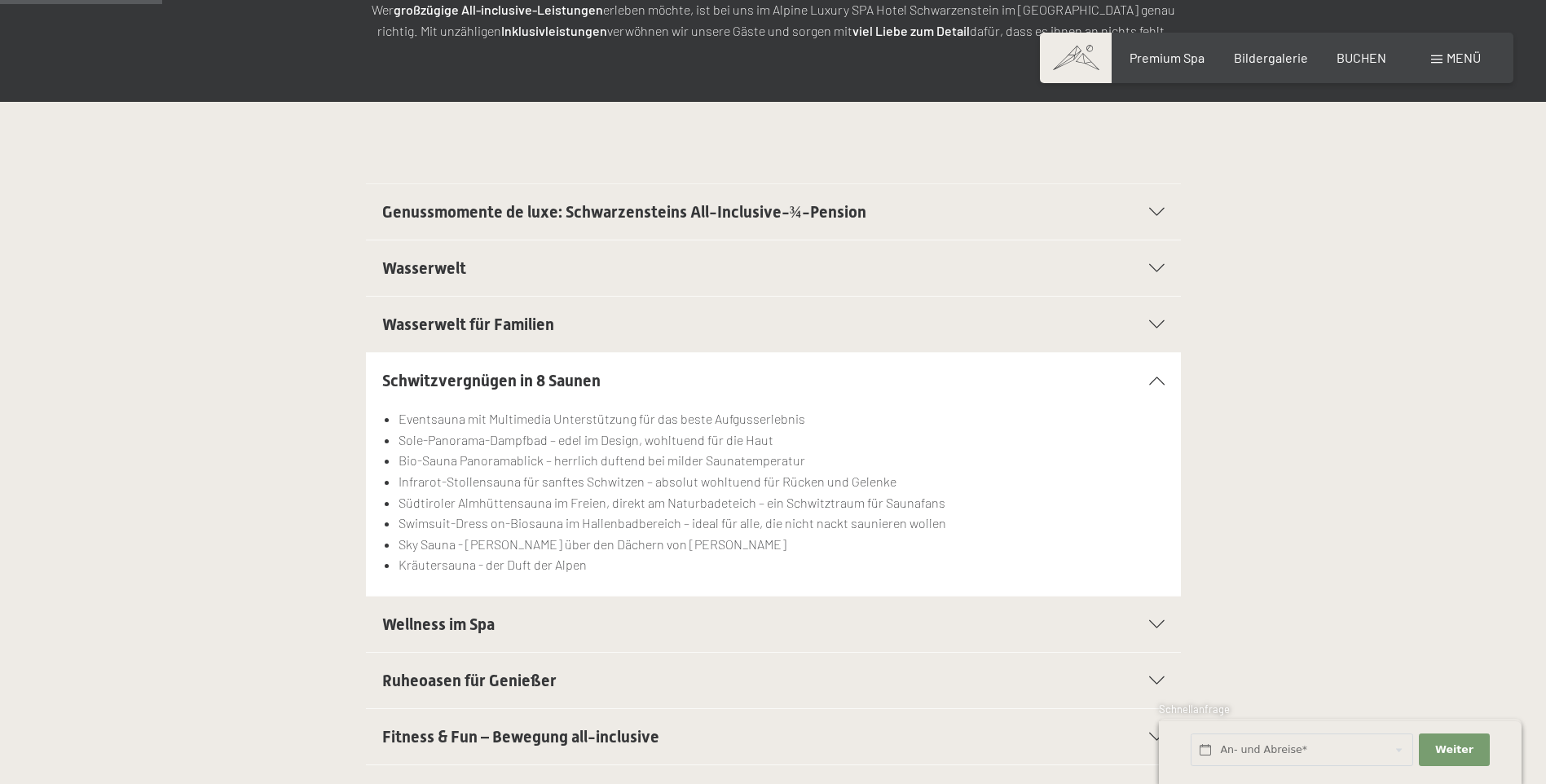
click at [1159, 628] on icon at bounding box center [1157, 624] width 15 height 9
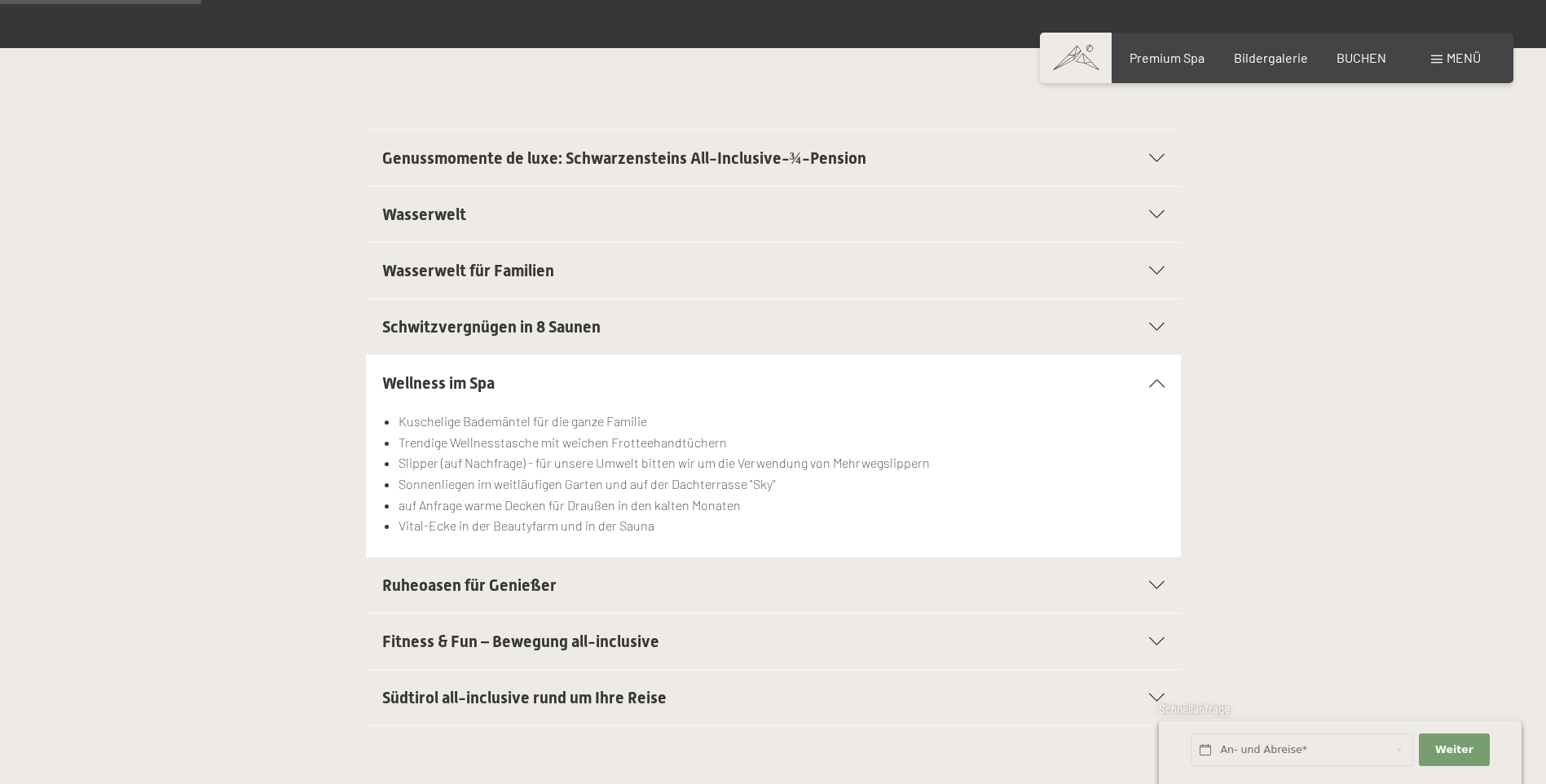
scroll to position [407, 0]
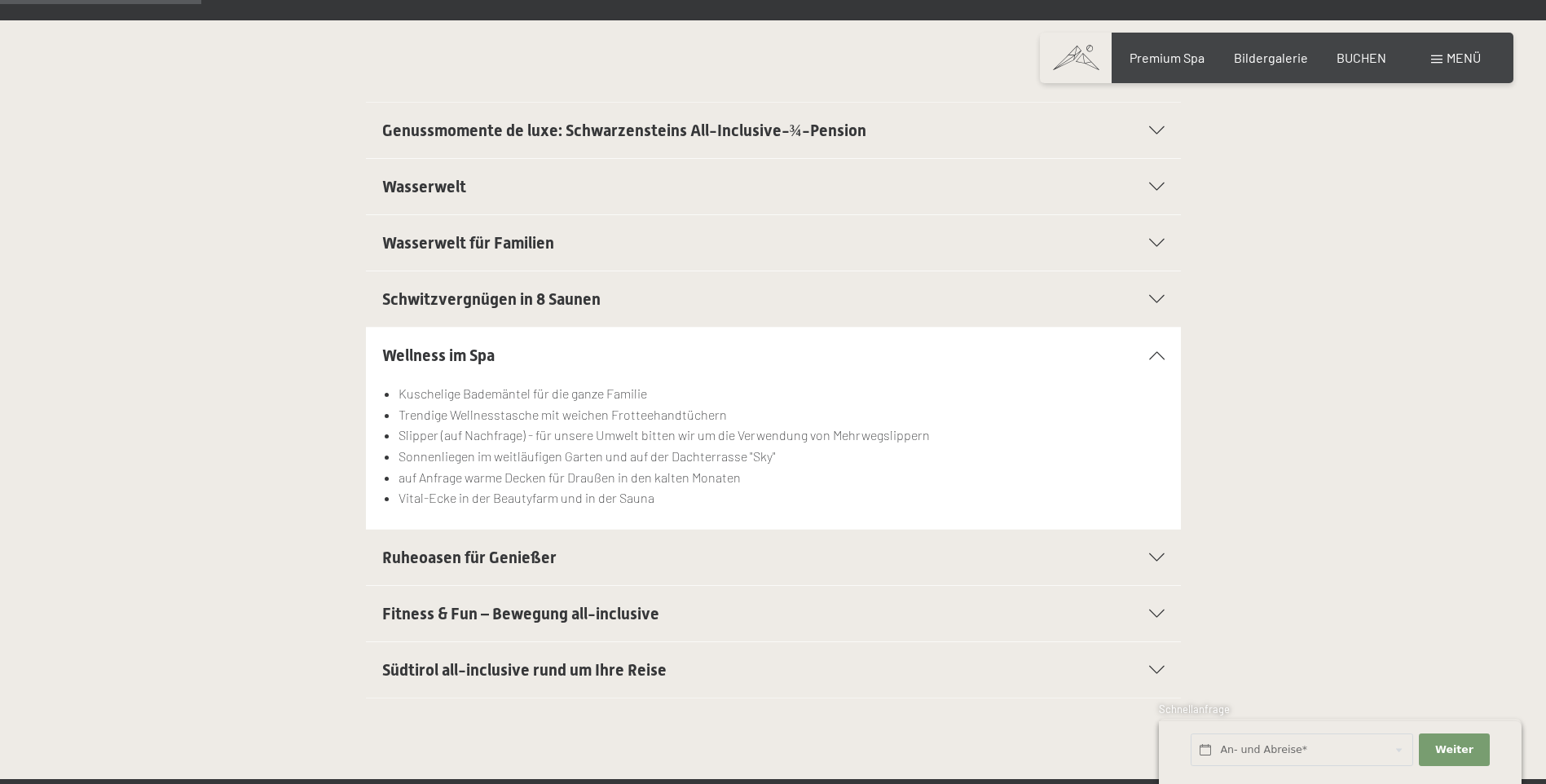
click at [1159, 561] on div "Ruheoasen für Genießer" at bounding box center [773, 557] width 782 height 55
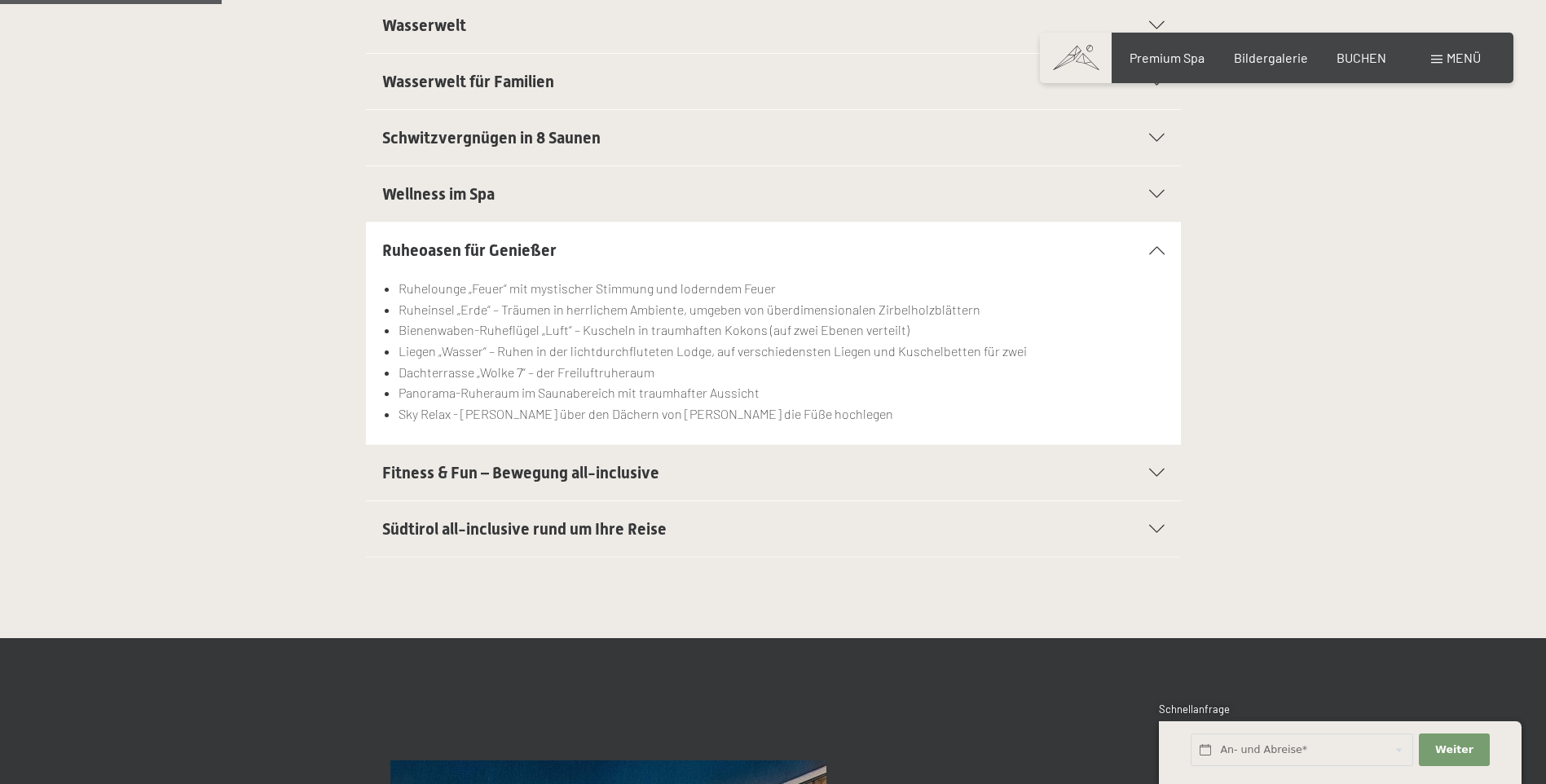
scroll to position [571, 0]
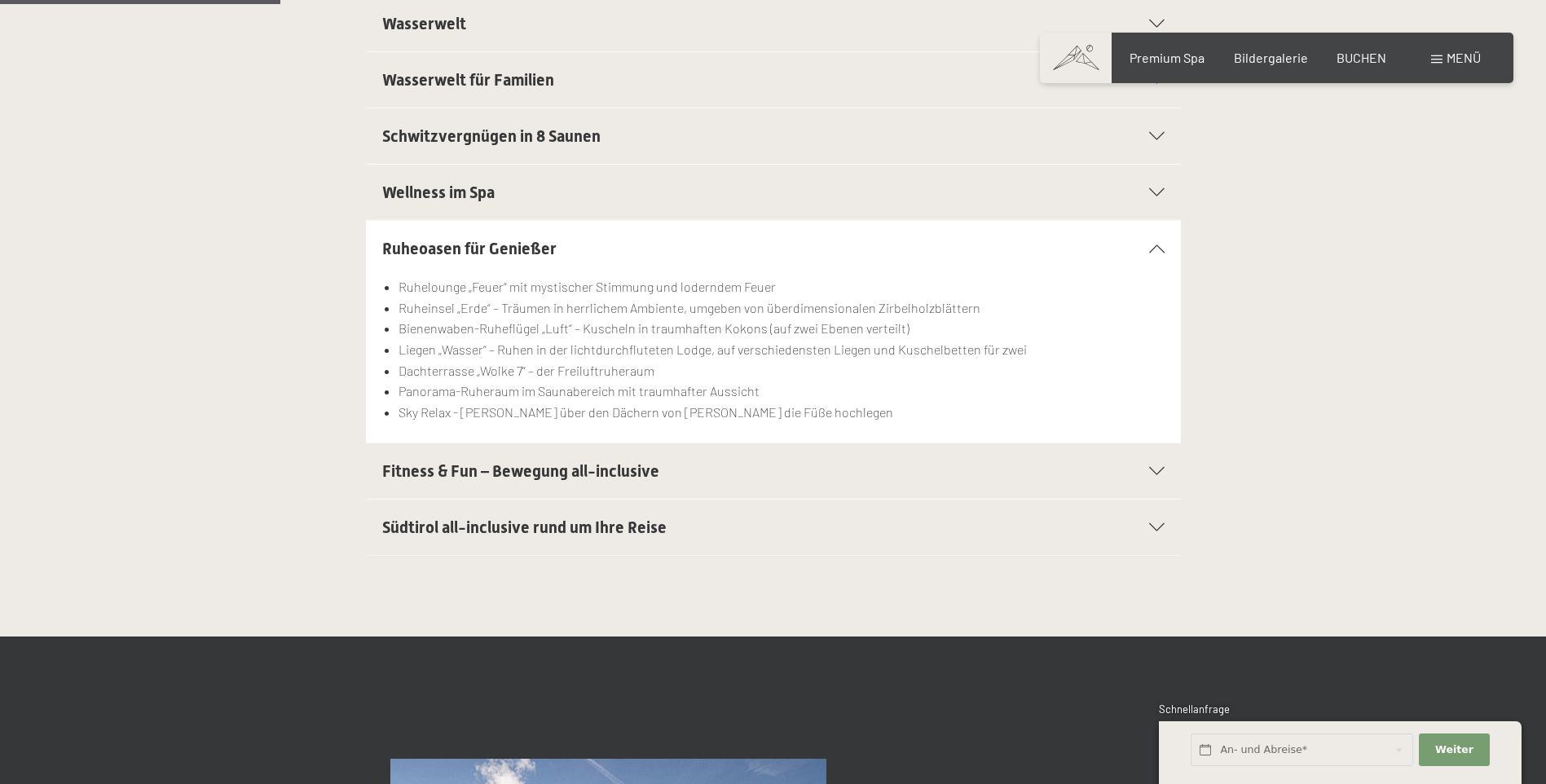
click at [1163, 473] on icon at bounding box center [1157, 471] width 15 height 9
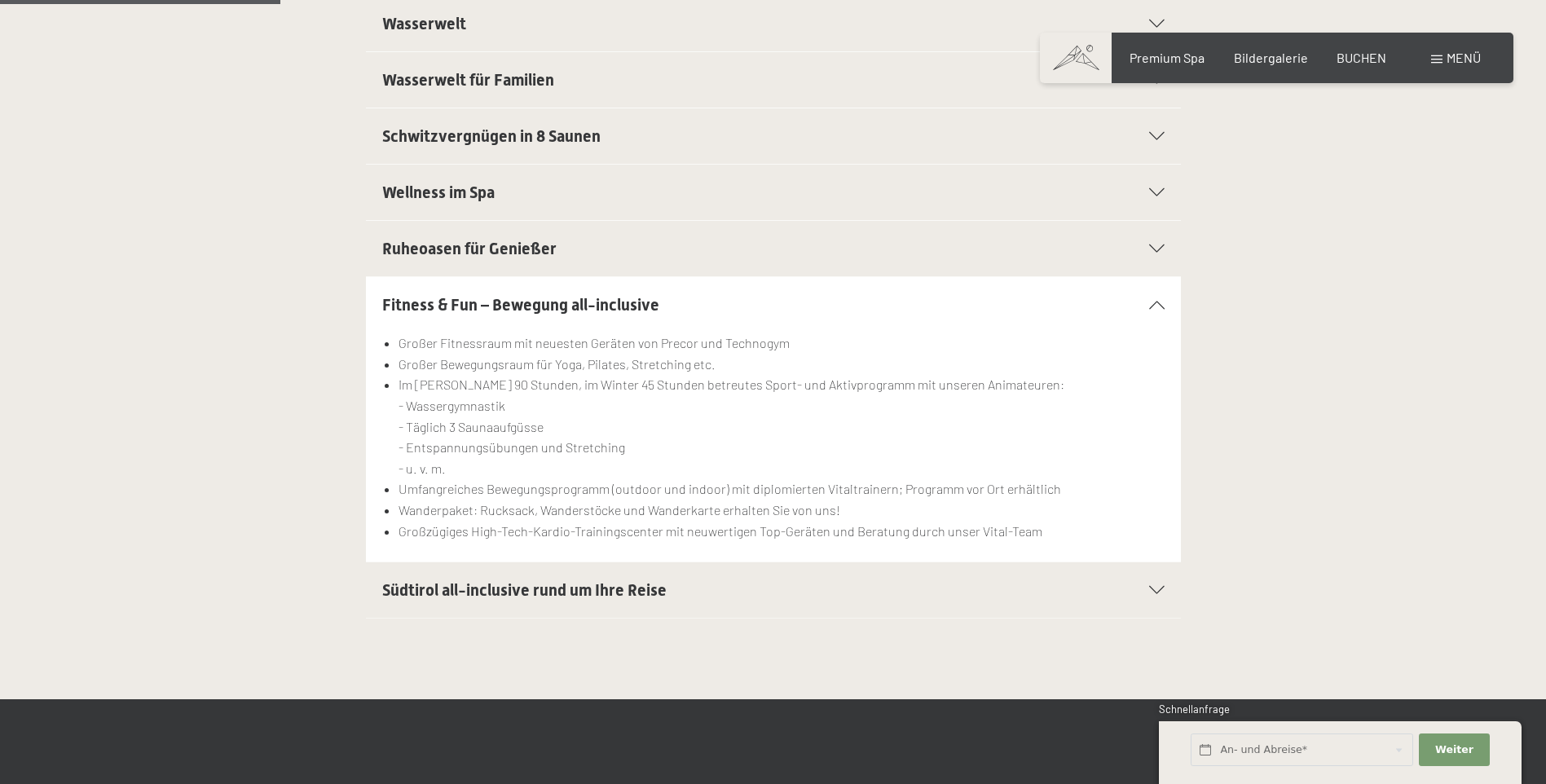
click at [1166, 588] on section "Südtirol all-inclusive rund um Ihre Reise Autoabstellplätze in der Garage für a…" at bounding box center [773, 589] width 815 height 57
click at [1159, 591] on icon at bounding box center [1157, 590] width 15 height 9
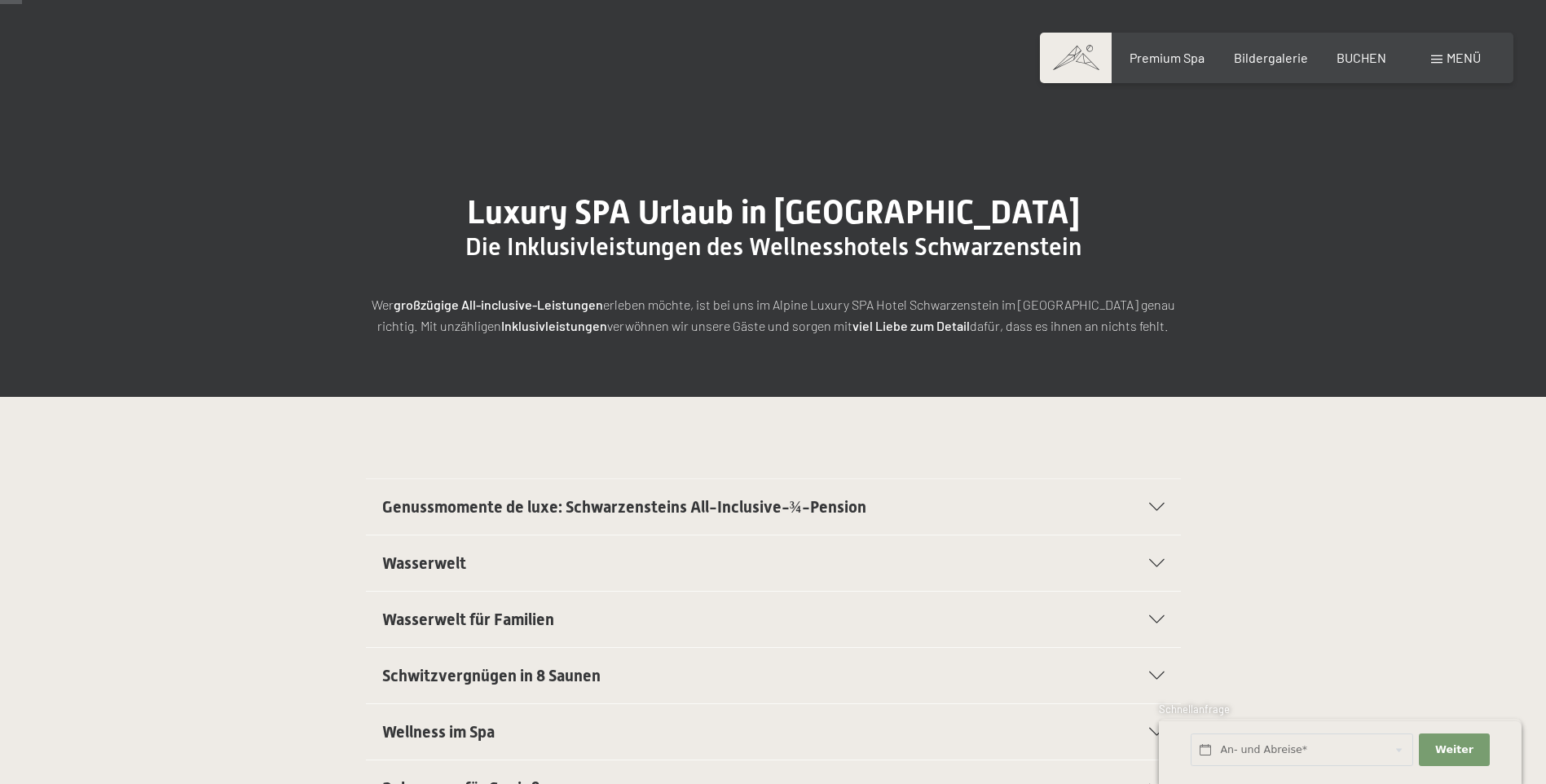
scroll to position [0, 0]
